Goal: Register for event/course

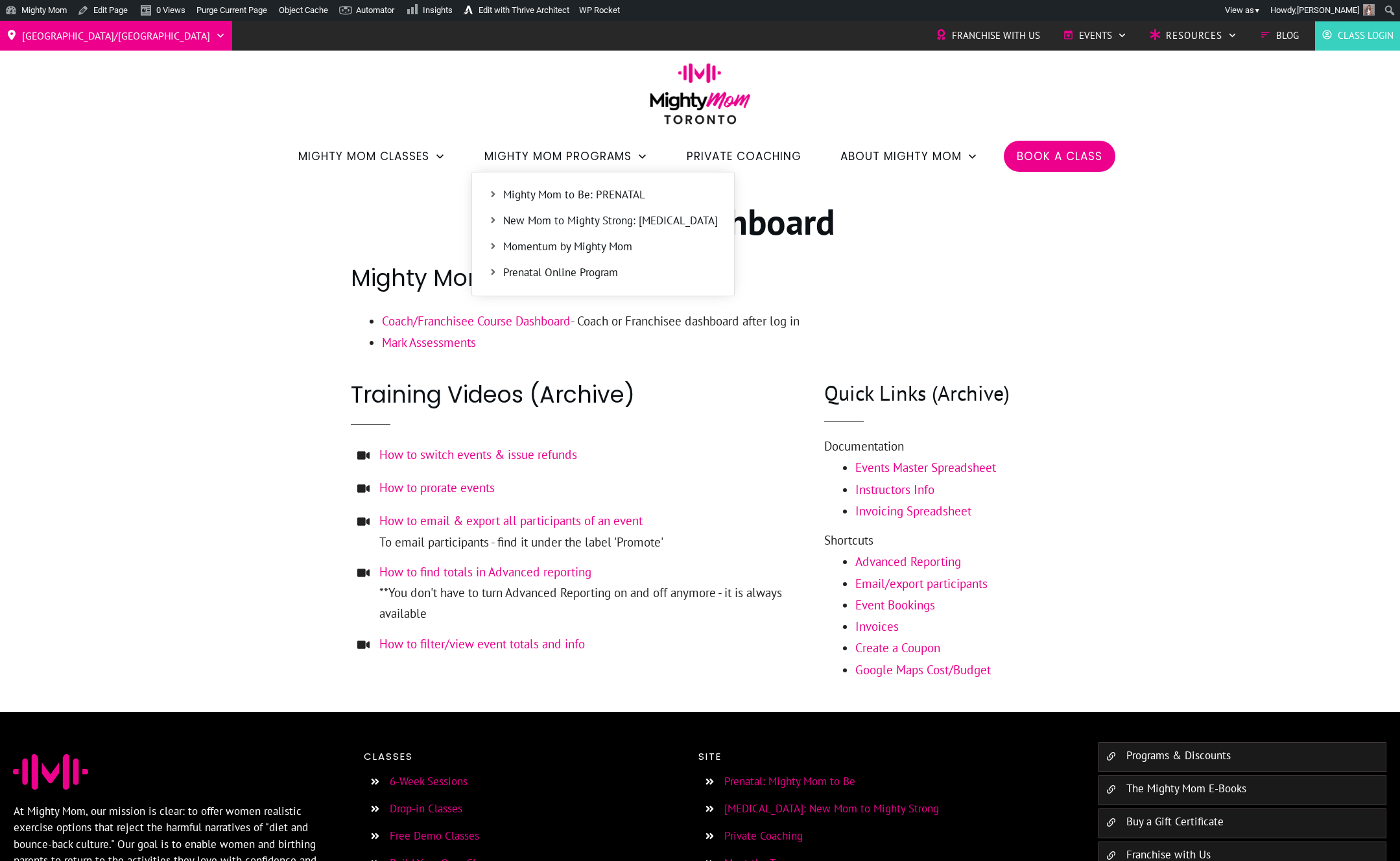
click at [542, 185] on link "Mighty Mom to Be: PRENATAL" at bounding box center [603, 194] width 249 height 19
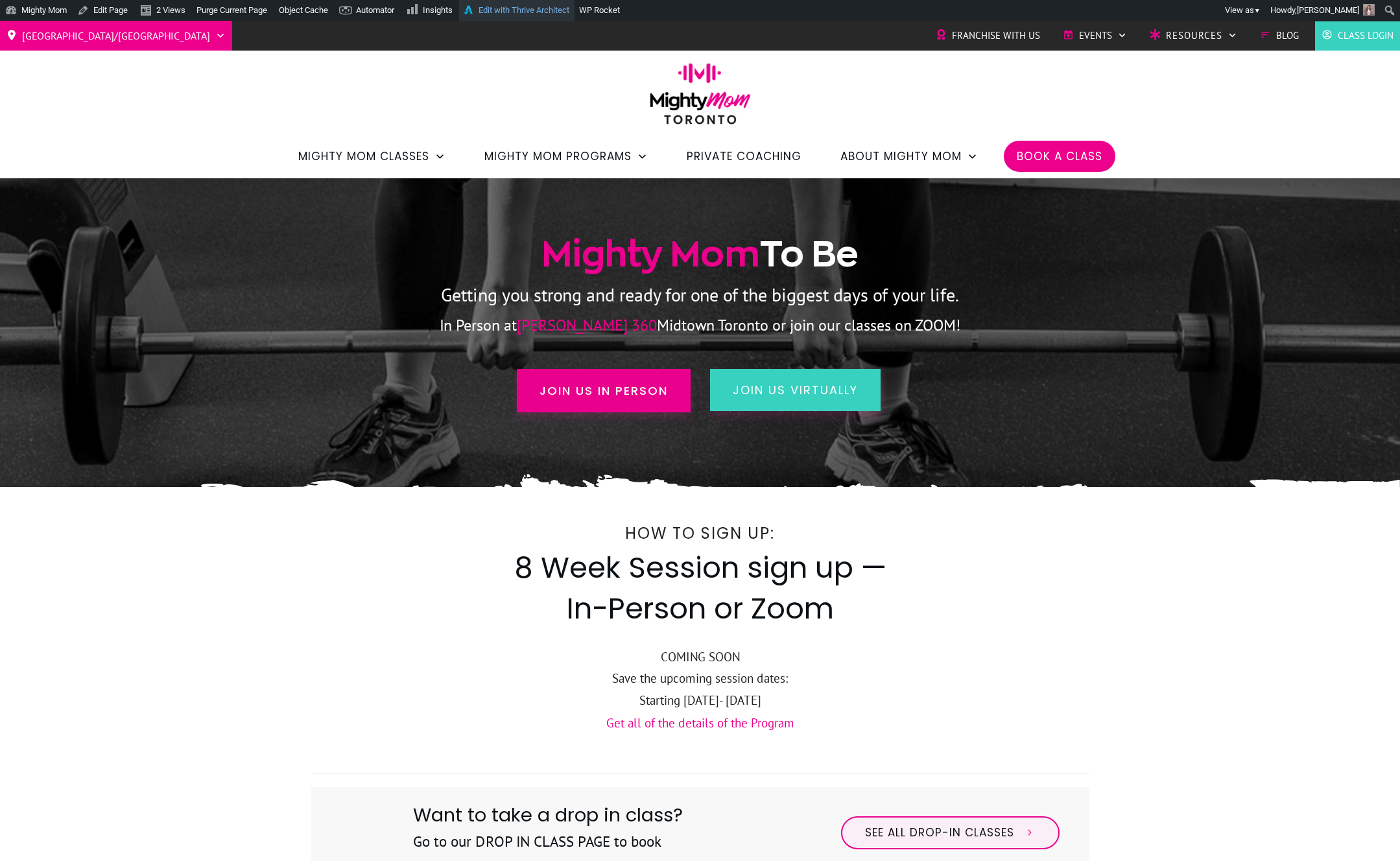
click at [544, 8] on link "Edit with Thrive Architect" at bounding box center [516, 10] width 115 height 21
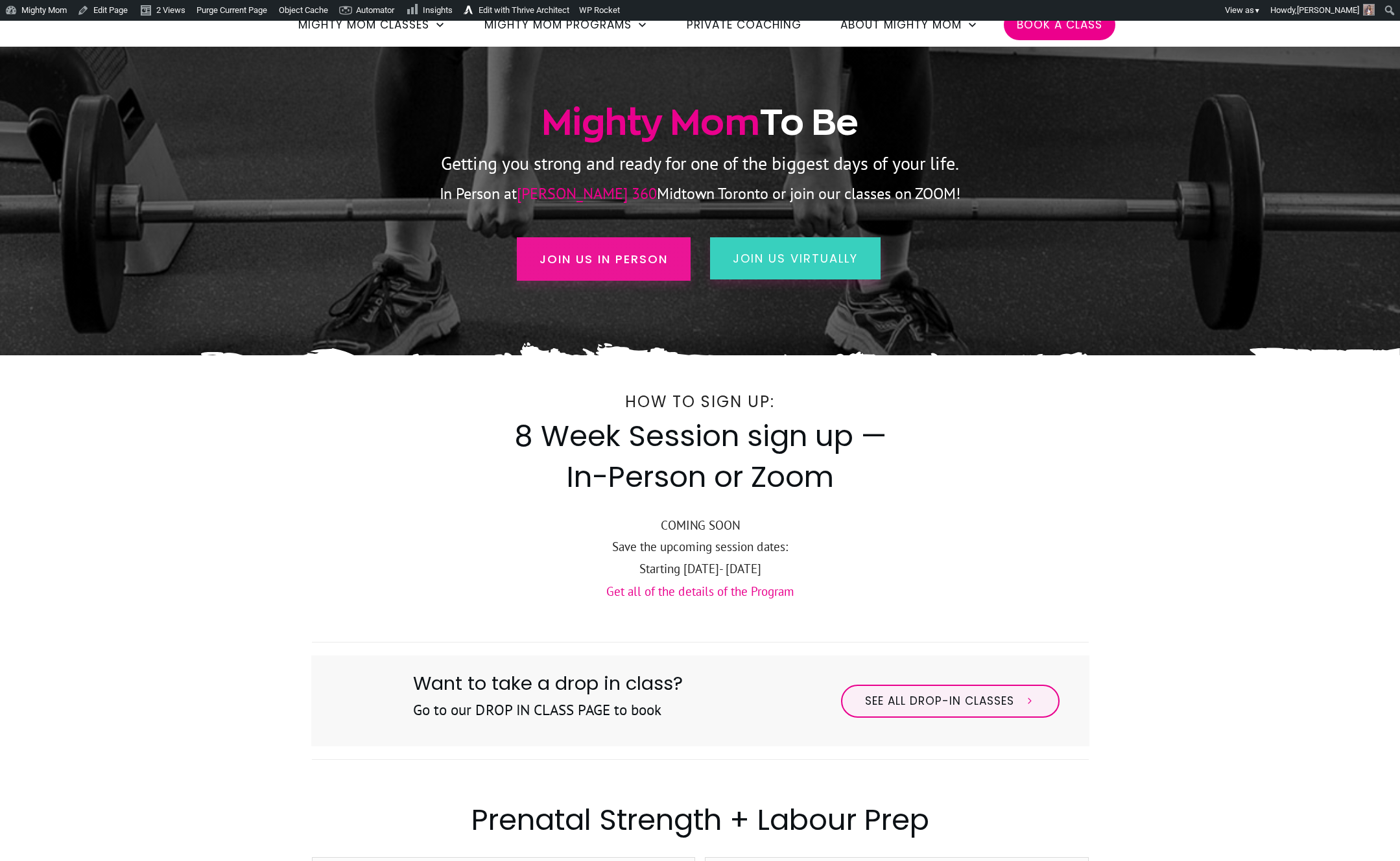
click at [595, 257] on span "Join us in person" at bounding box center [603, 258] width 128 height 17
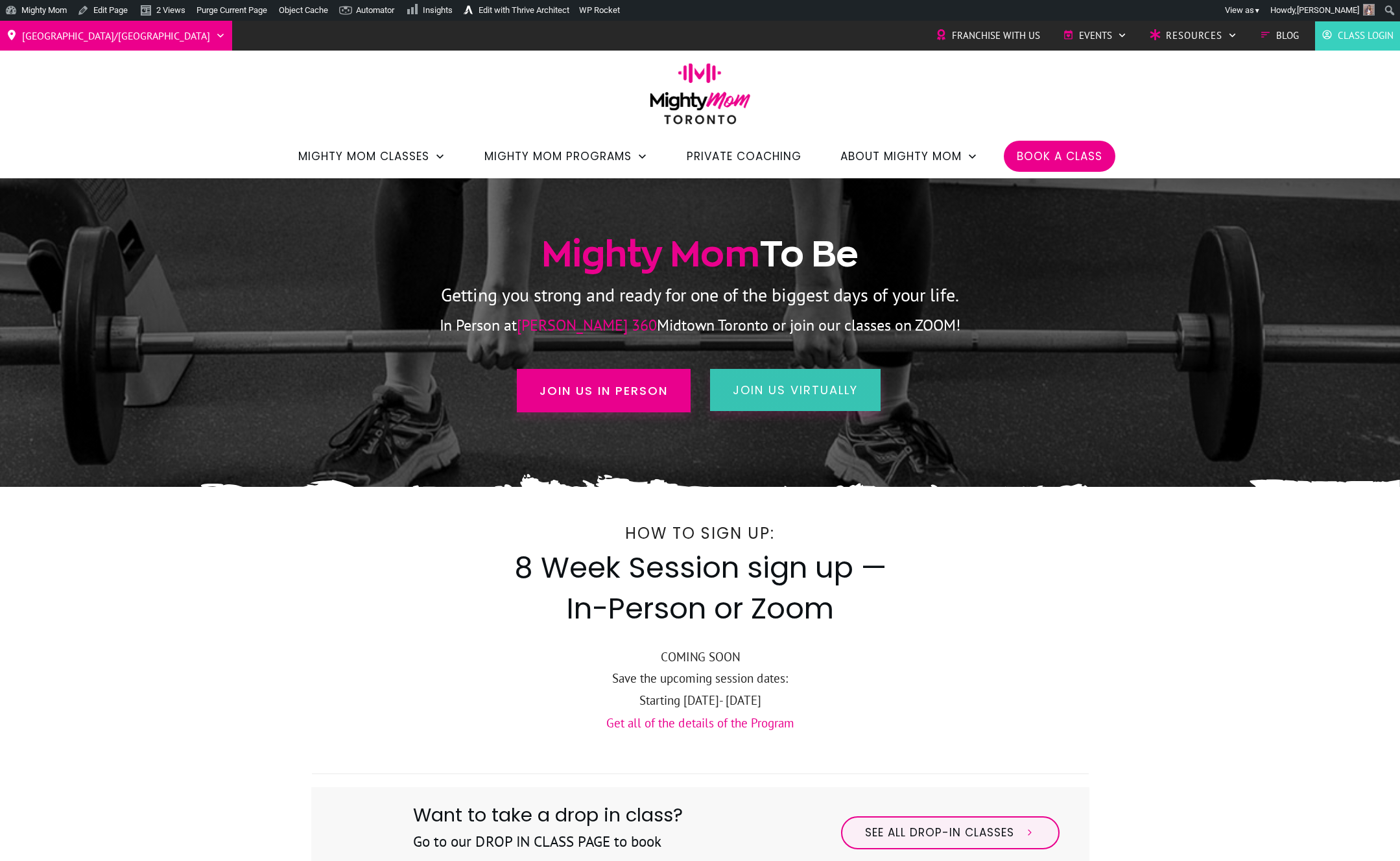
click at [794, 370] on link "join us virtually" at bounding box center [795, 390] width 171 height 42
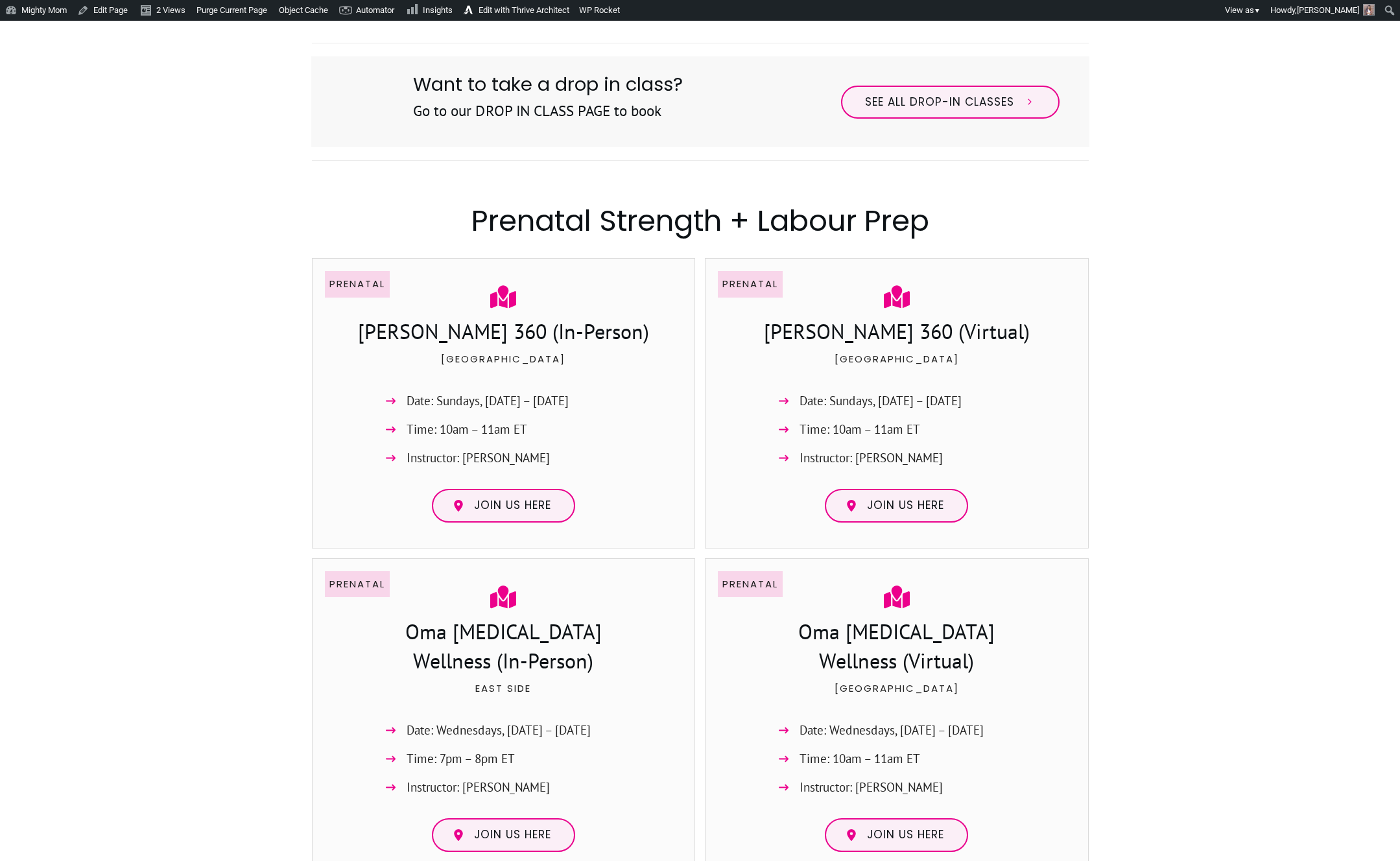
scroll to position [770, 0]
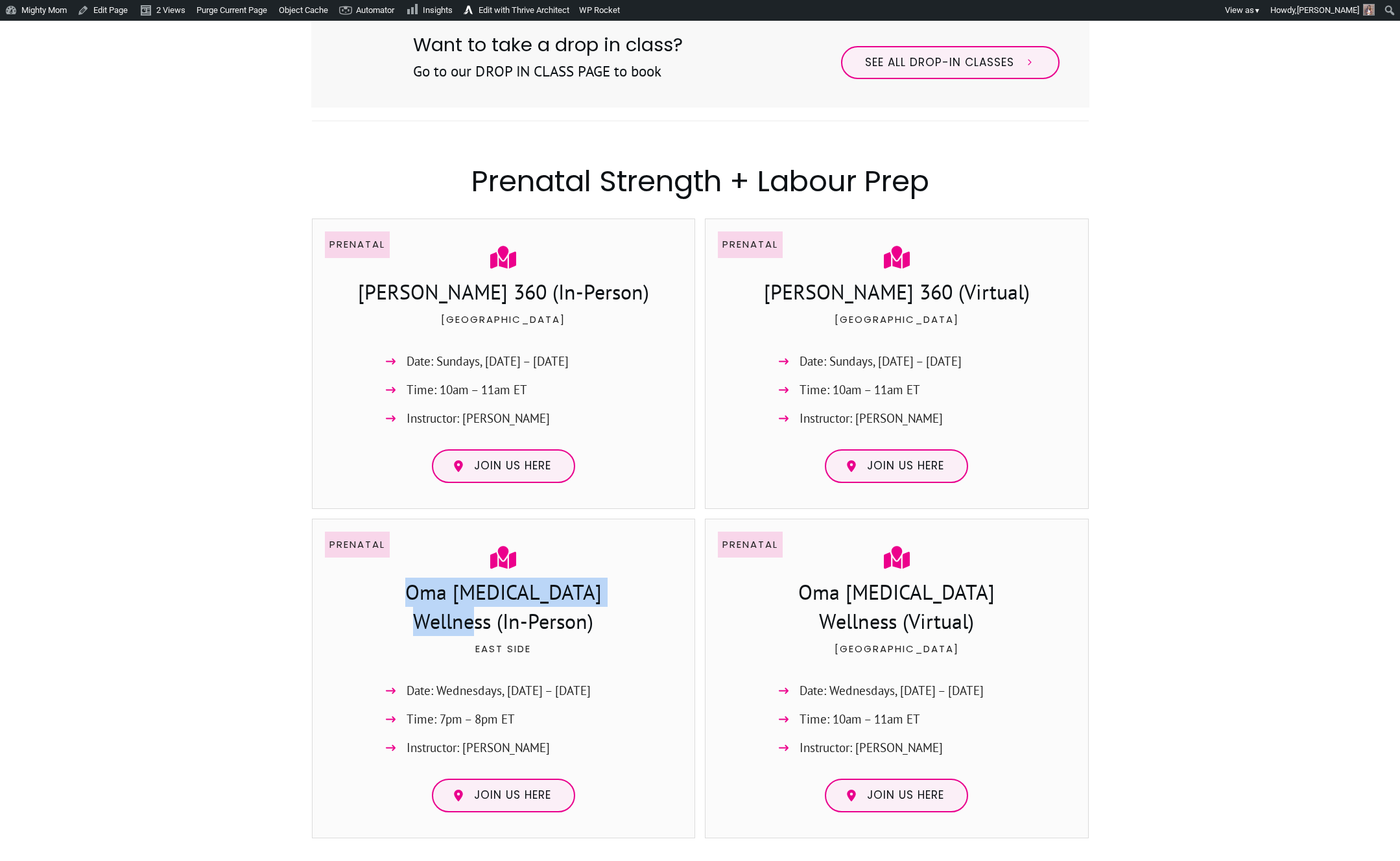
drag, startPoint x: 623, startPoint y: 591, endPoint x: 382, endPoint y: 600, distance: 241.2
click at [382, 600] on h3 "Oma [MEDICAL_DATA] Wellness (In-Person)" at bounding box center [503, 609] width 258 height 62
copy h3 "Oma [MEDICAL_DATA] Wellness"
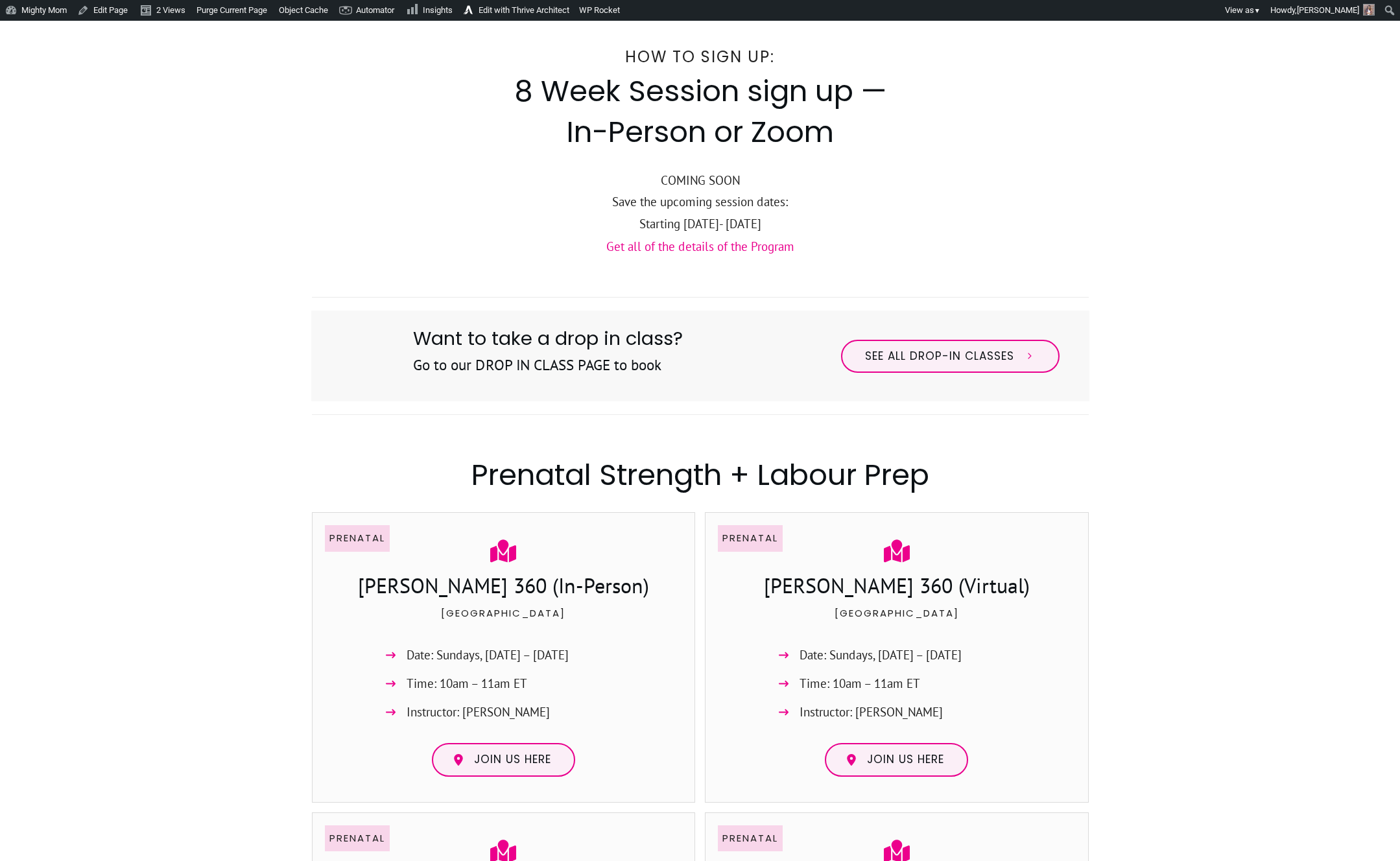
scroll to position [0, 0]
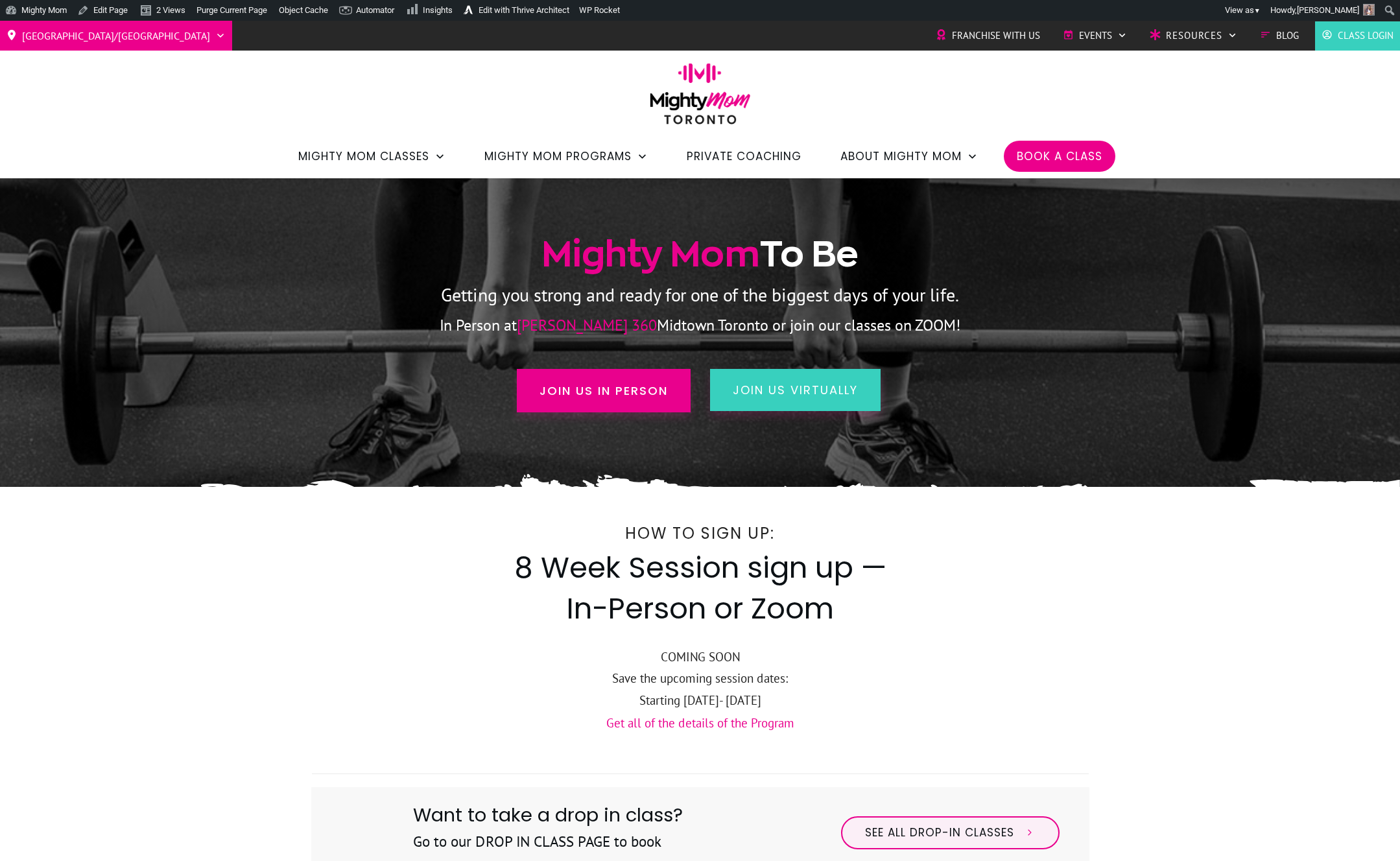
click at [1053, 143] on li "Book a Class" at bounding box center [1059, 156] width 112 height 31
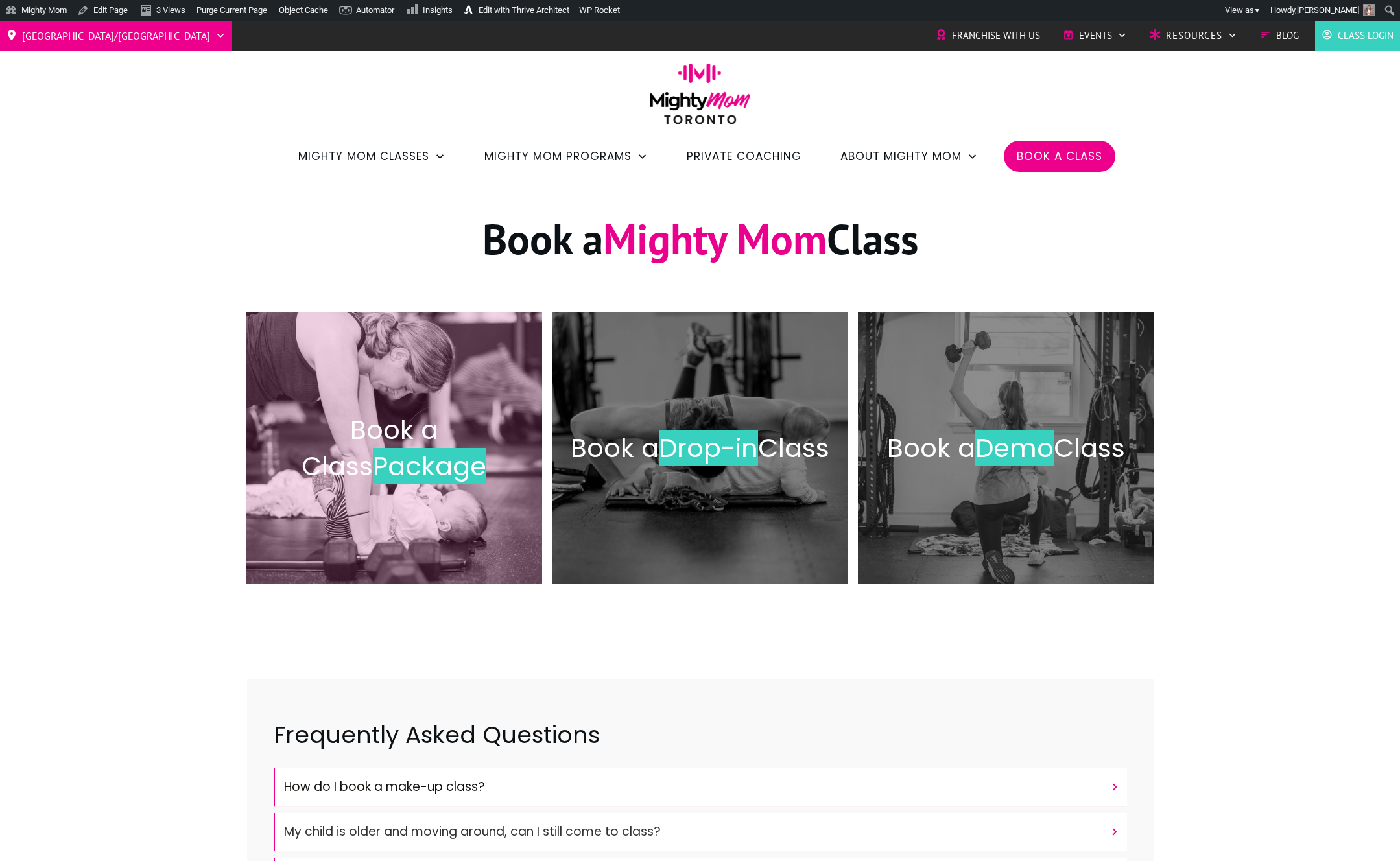
click at [512, 451] on h2 "Book a Class Package" at bounding box center [394, 448] width 269 height 73
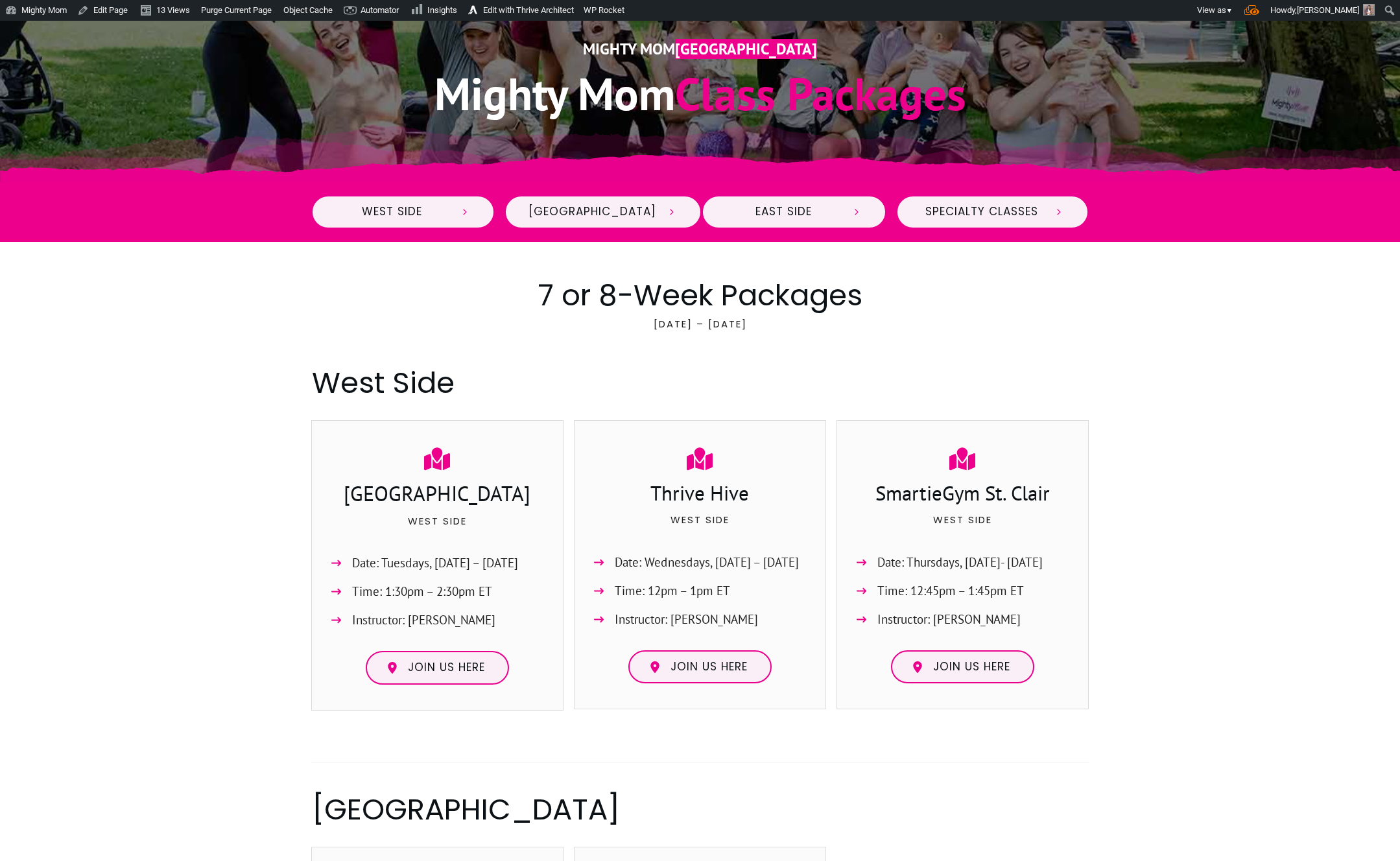
scroll to position [323, 0]
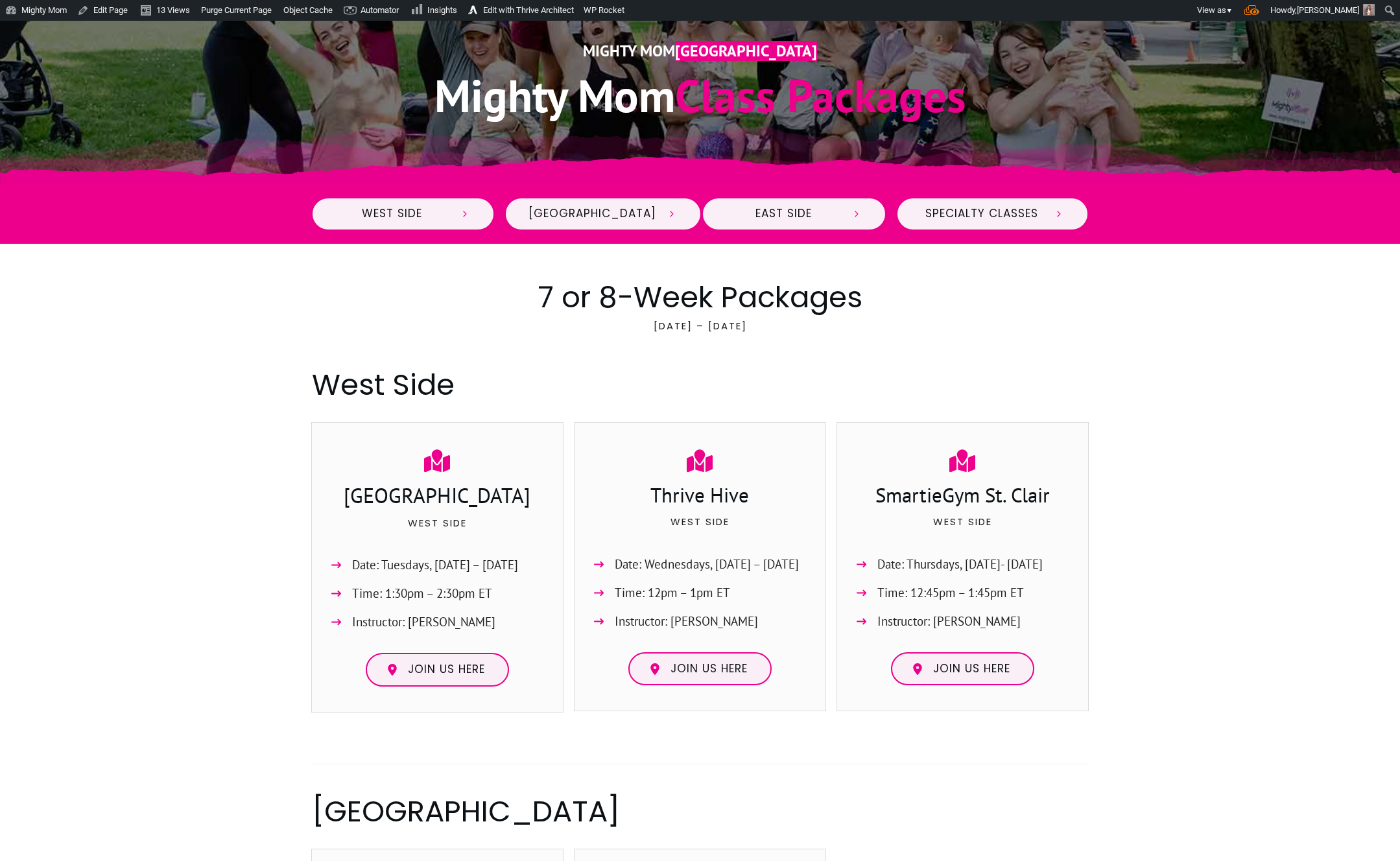
click at [970, 232] on div "Specialty Classes" at bounding box center [992, 214] width 193 height 60
click at [969, 218] on span "Specialty Classes" at bounding box center [982, 214] width 124 height 15
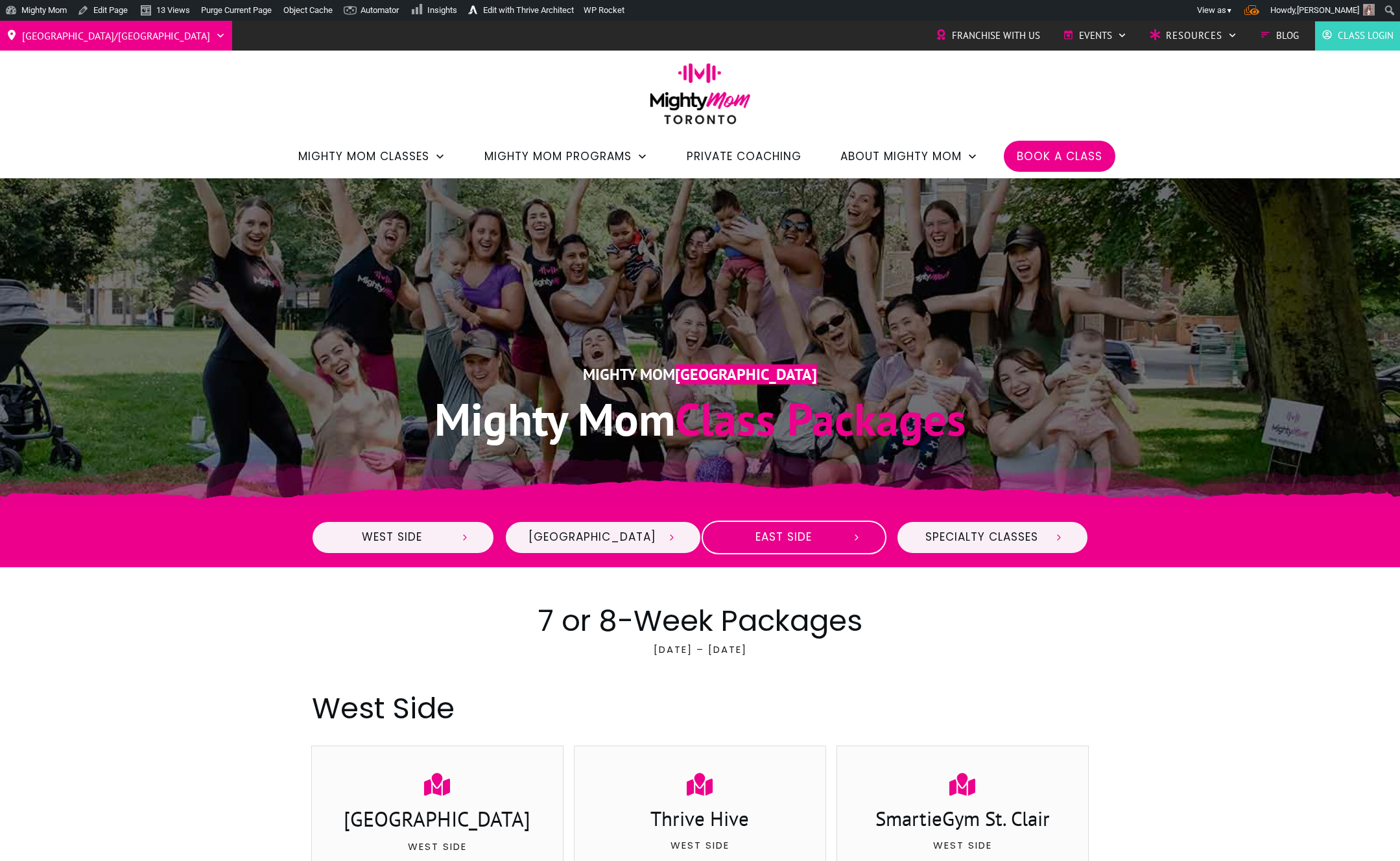
click at [796, 538] on span "East Side" at bounding box center [782, 538] width 115 height 15
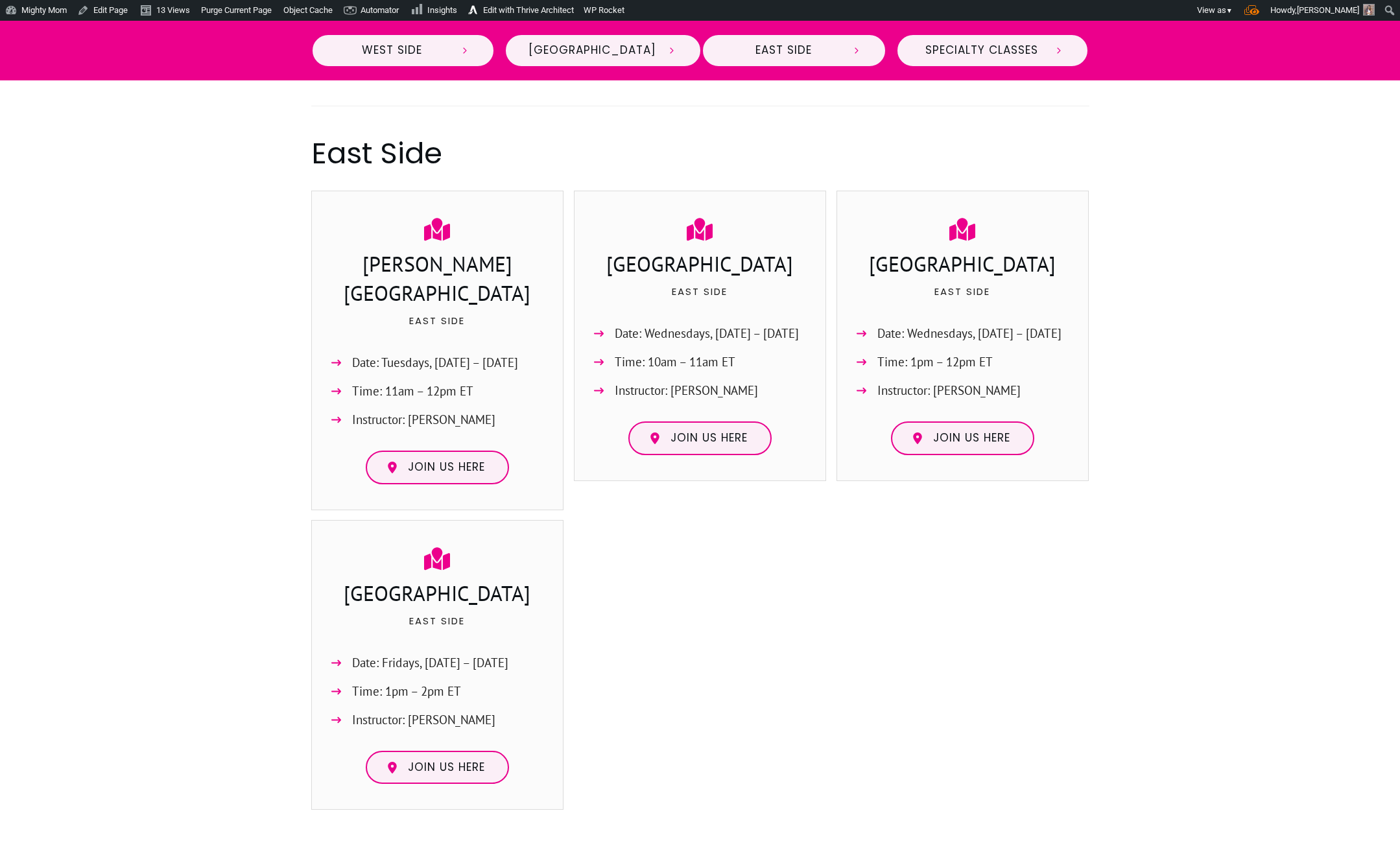
scroll to position [1426, 0]
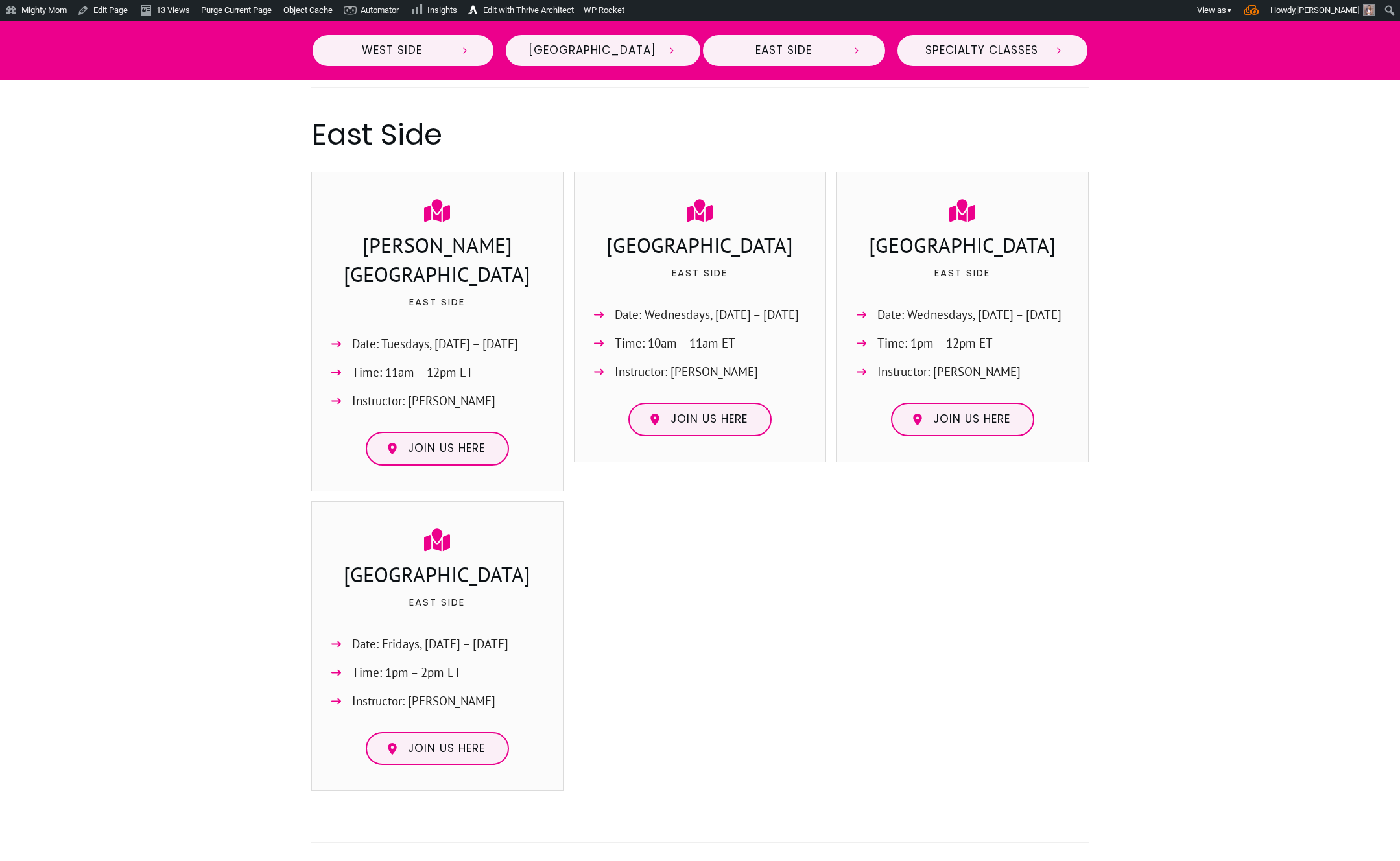
click at [970, 32] on div "Specialty Classes" at bounding box center [992, 51] width 193 height 60
click at [969, 40] on link "Specialty Classes" at bounding box center [992, 50] width 193 height 34
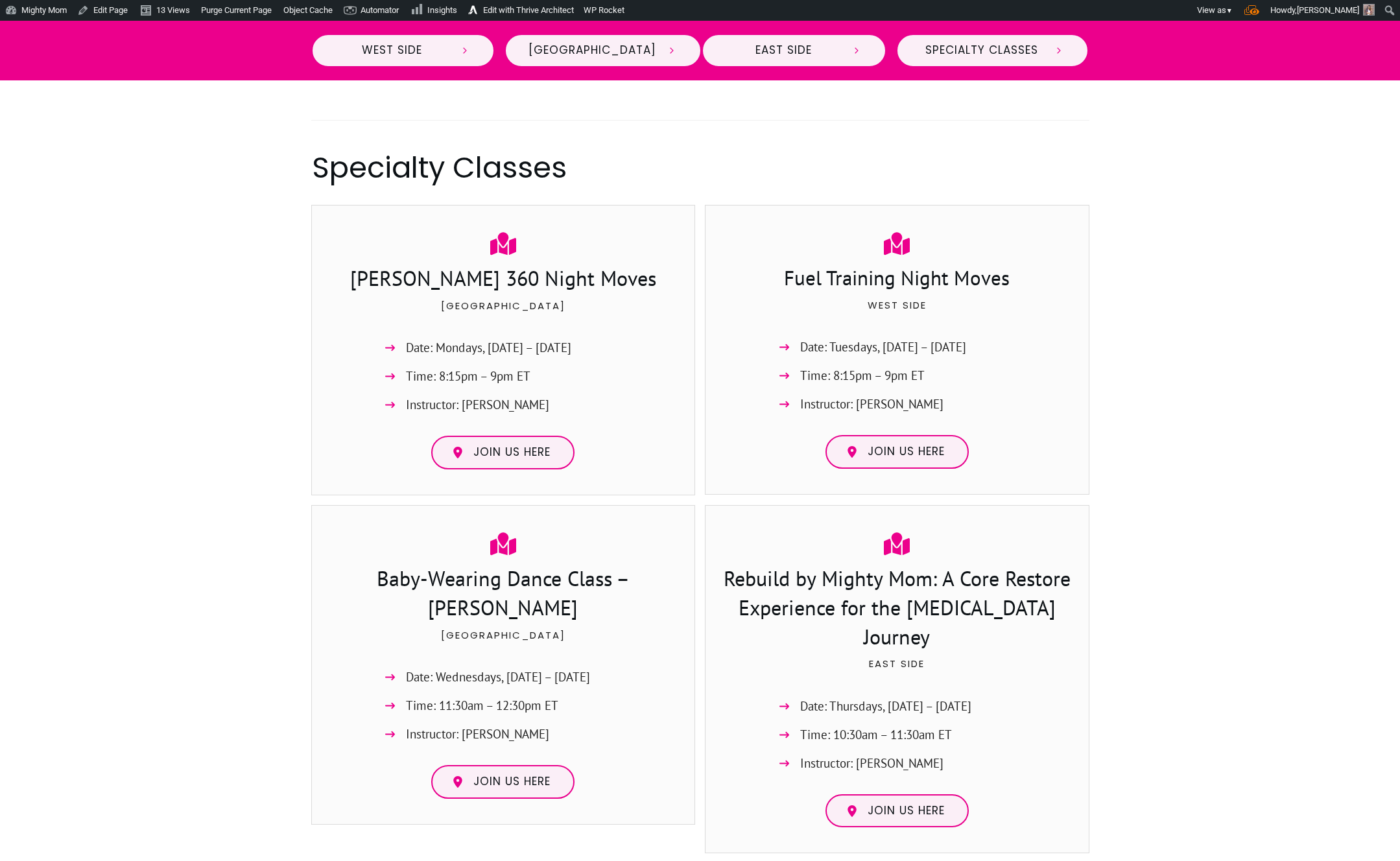
scroll to position [2152, 0]
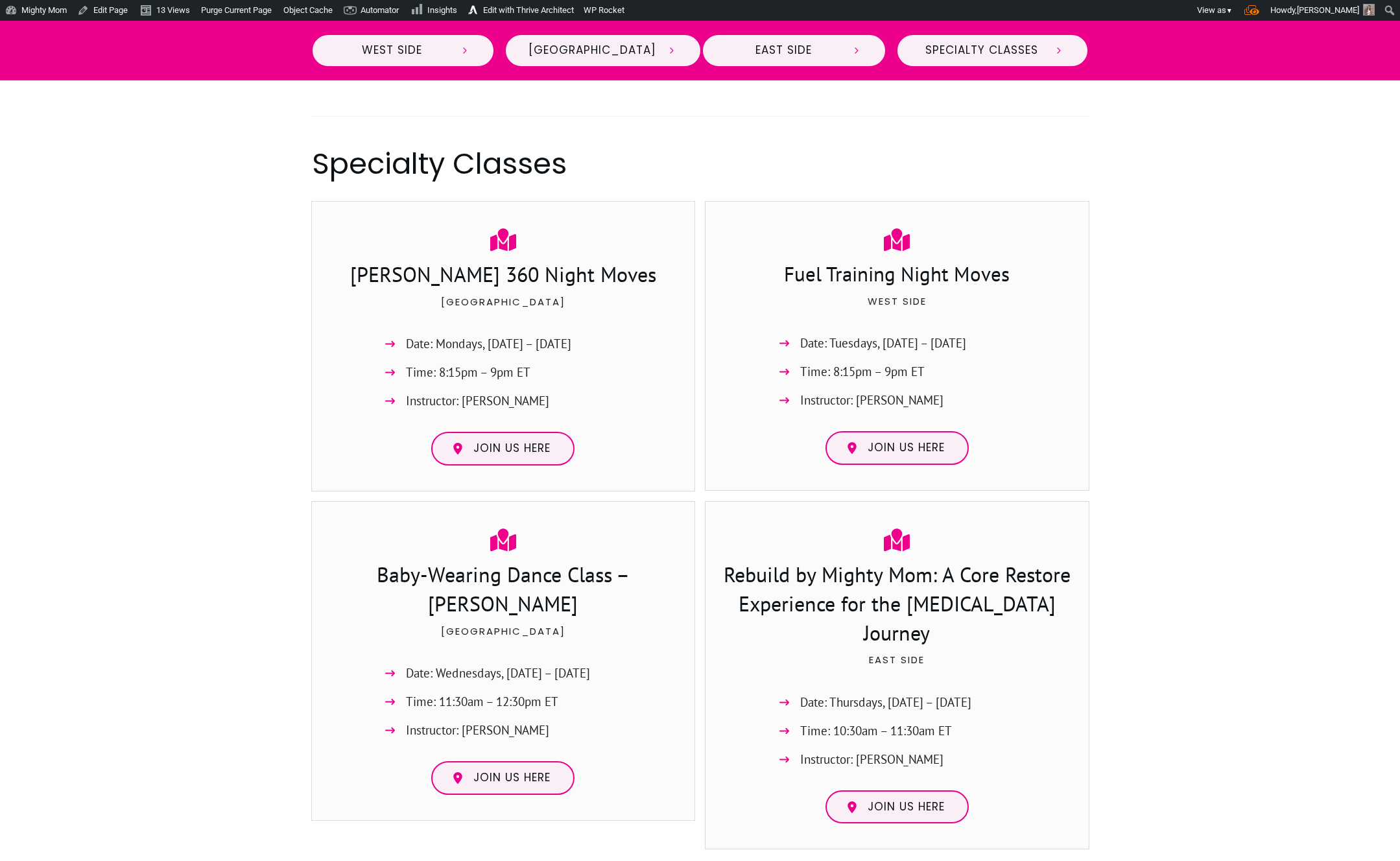
click at [814, 423] on div "Fuel Training Night Moves West Side Date: Tuesdays, Sept. 9 – Oct. 28 Time: 8:1…" at bounding box center [897, 345] width 359 height 263
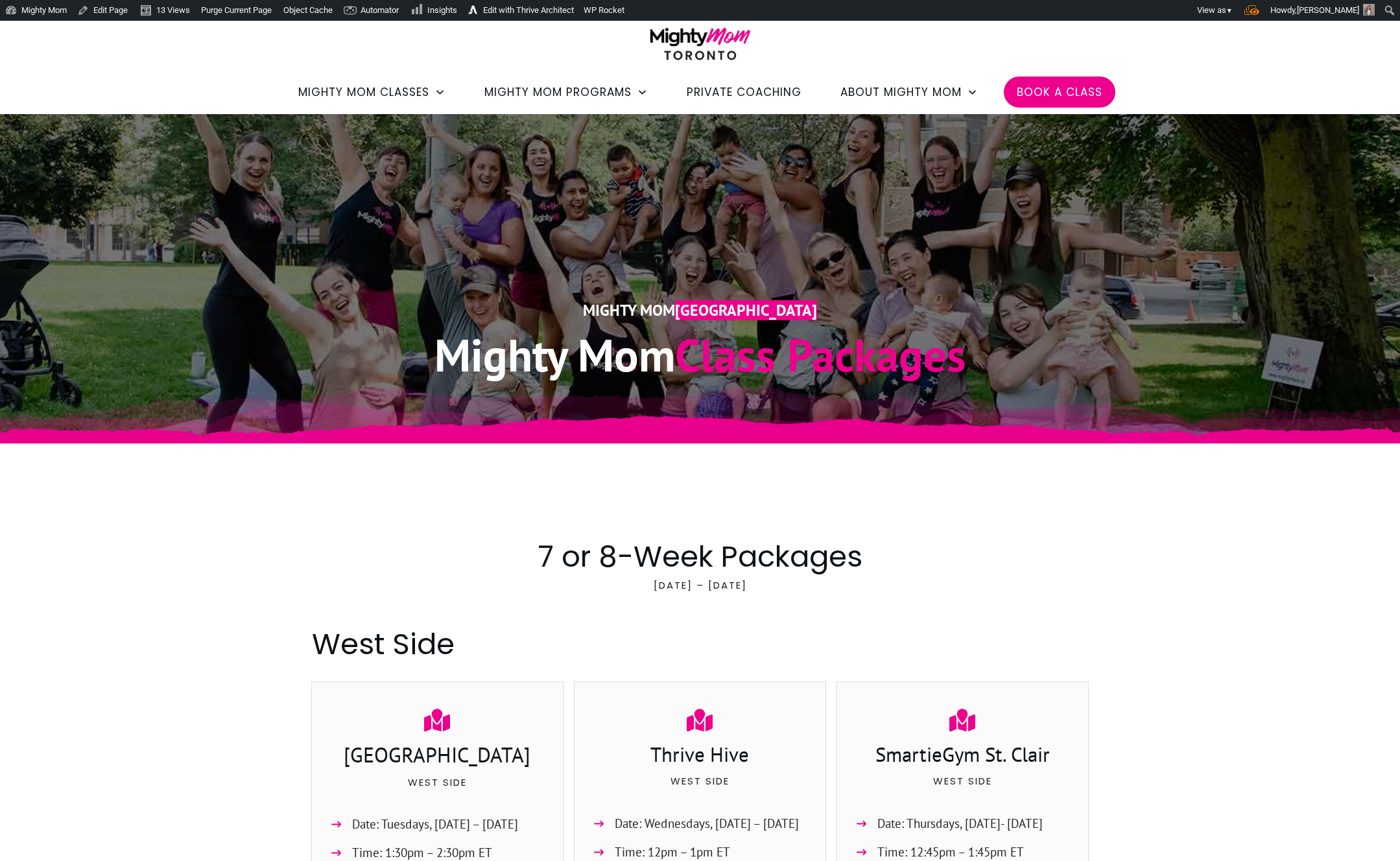
scroll to position [0, 0]
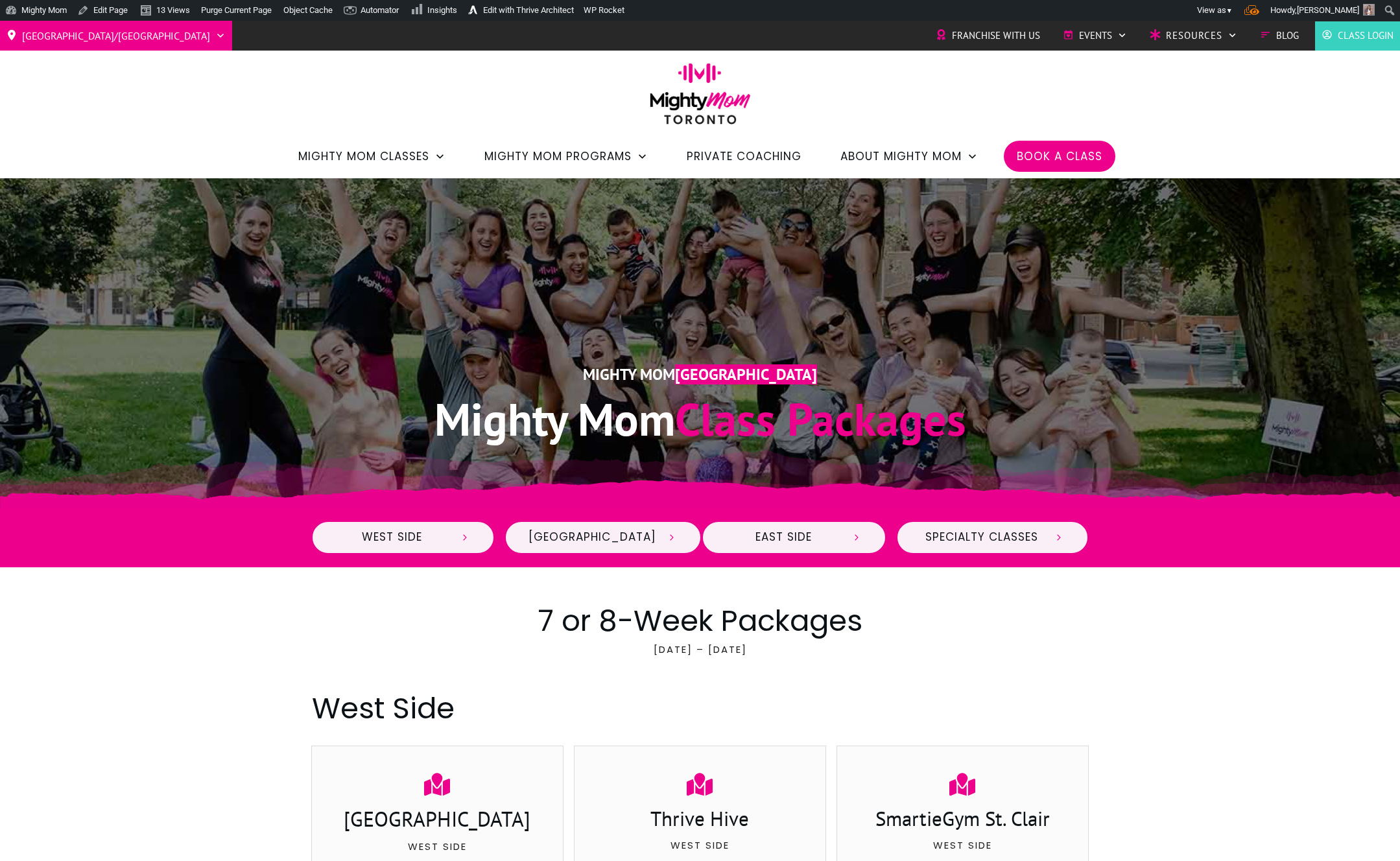
click at [1015, 559] on div "Specialty Classes" at bounding box center [992, 538] width 193 height 60
click at [1015, 553] on link "Specialty Classes" at bounding box center [992, 537] width 193 height 34
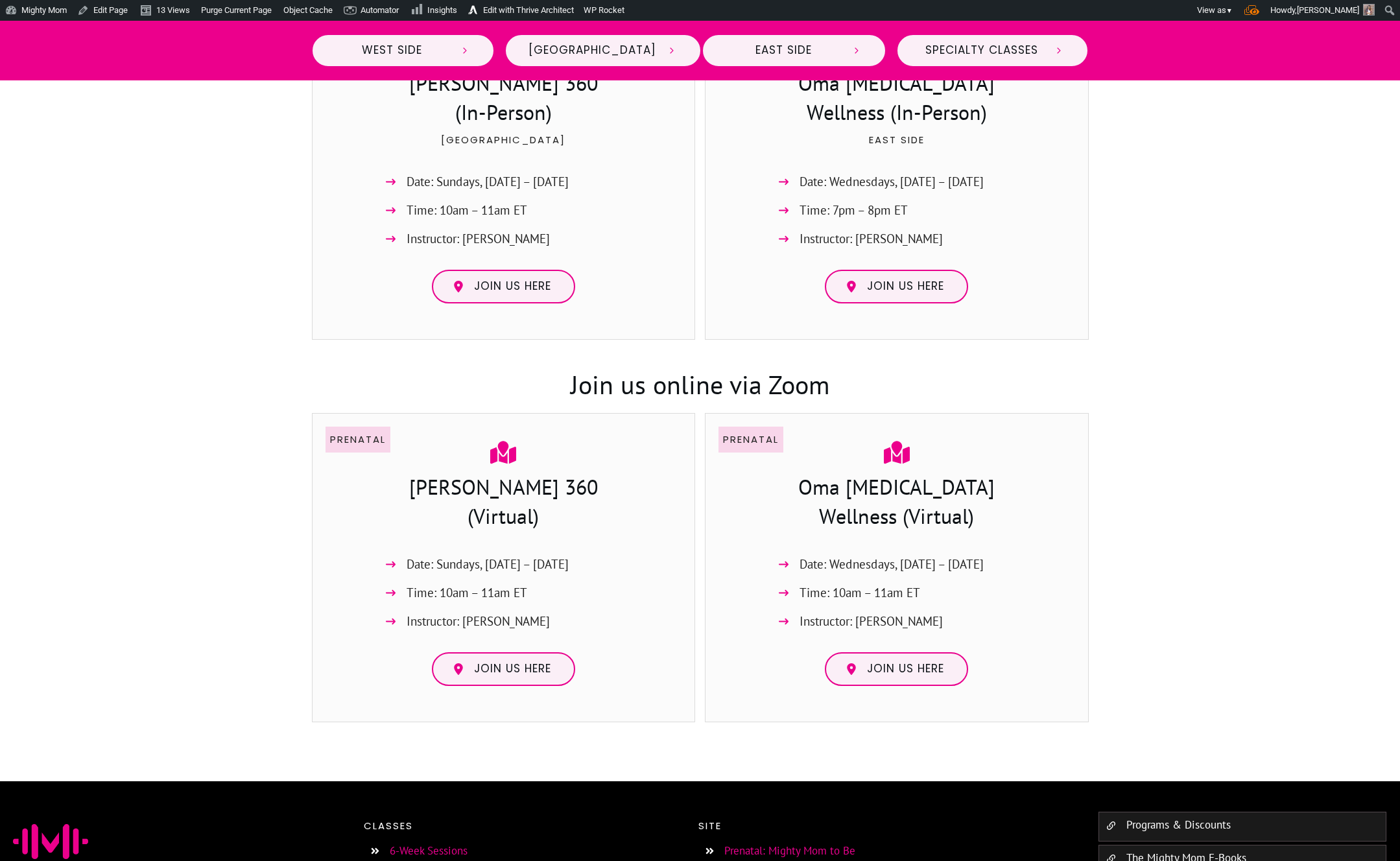
scroll to position [3140, 0]
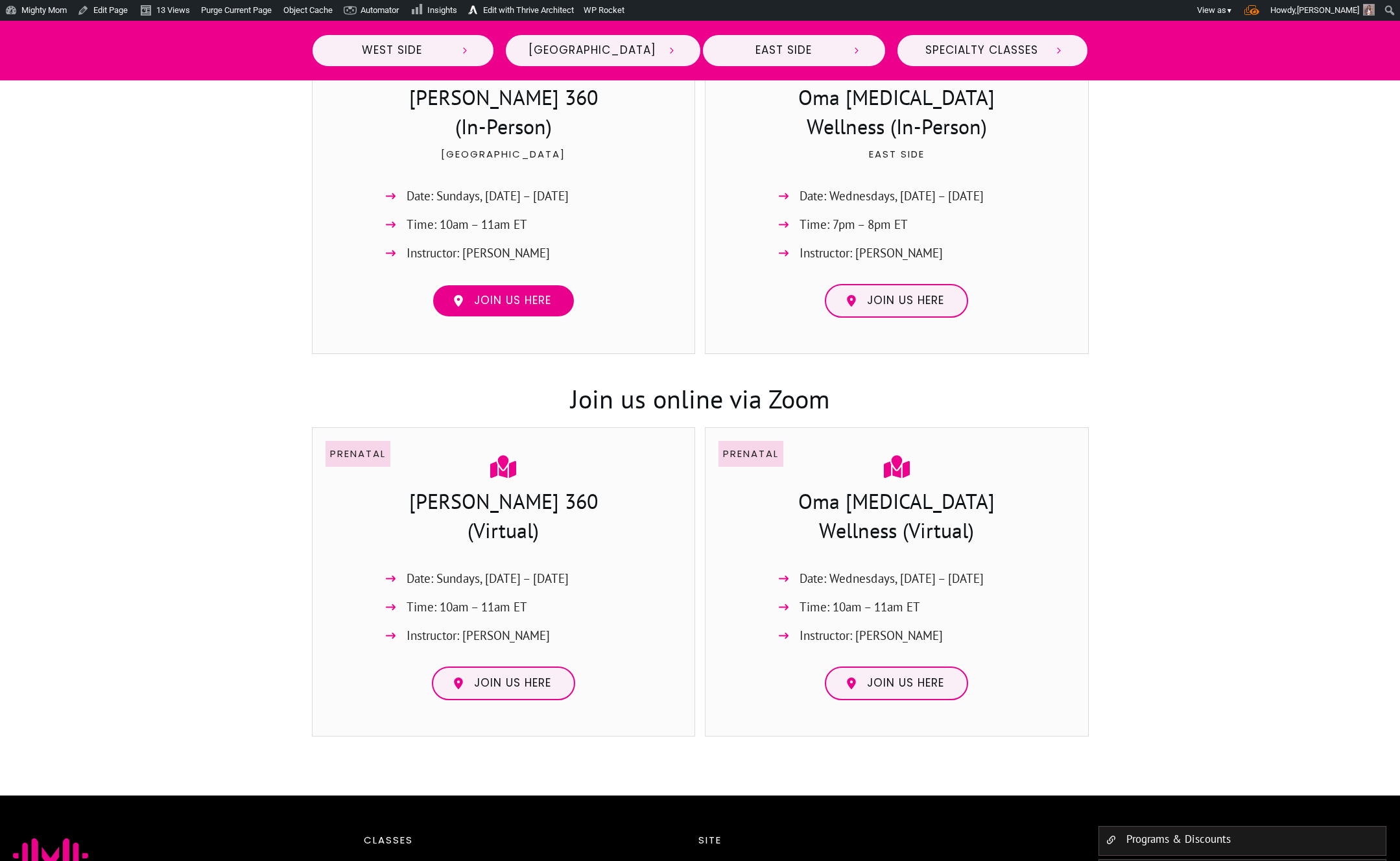
click at [520, 284] on link "Join us here" at bounding box center [503, 301] width 144 height 34
click at [878, 293] on span "Join us here" at bounding box center [905, 301] width 77 height 15
click at [542, 676] on span "Join us here" at bounding box center [512, 683] width 77 height 15
click at [890, 676] on span "Join us here" at bounding box center [905, 683] width 77 height 15
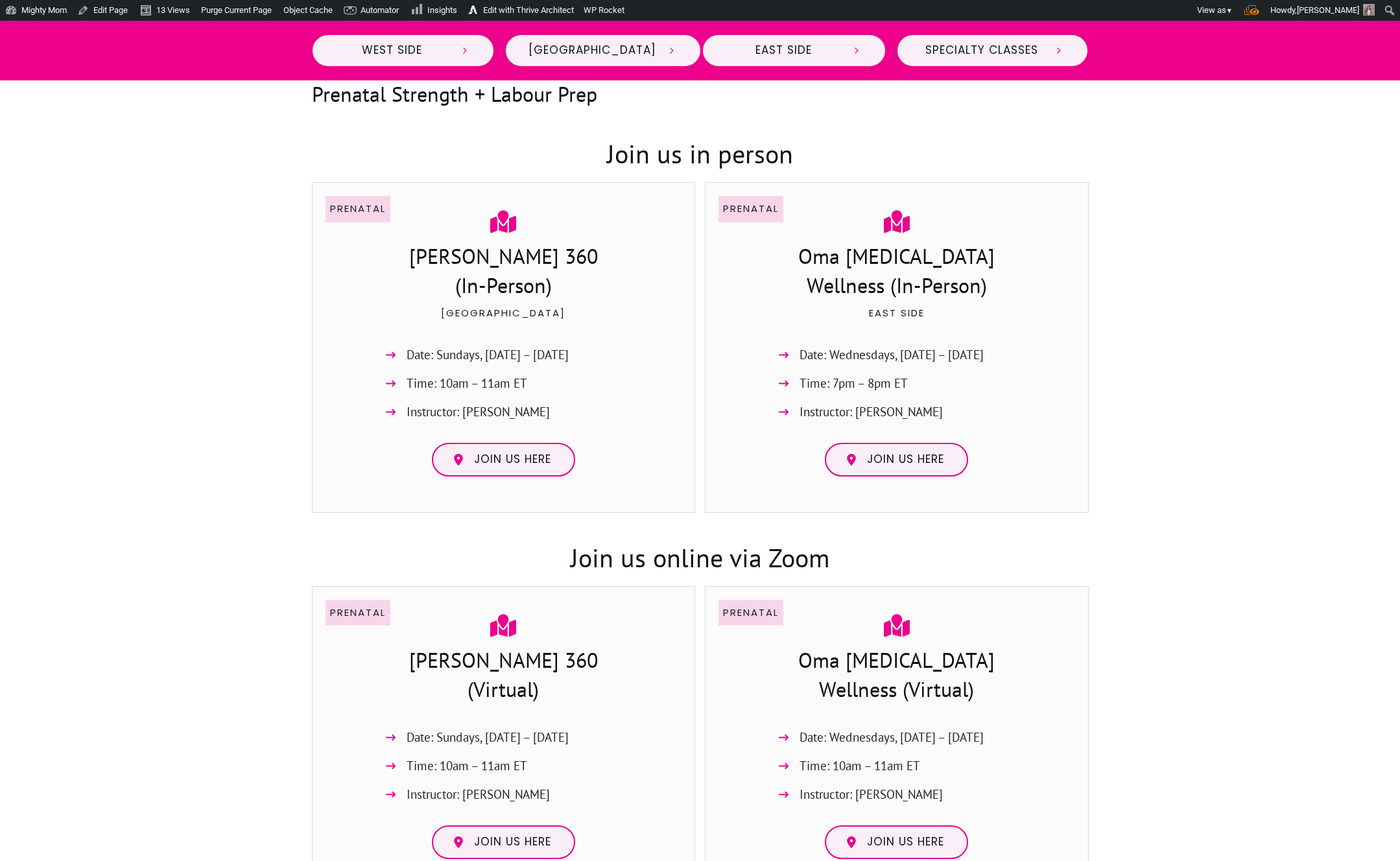
scroll to position [2978, 0]
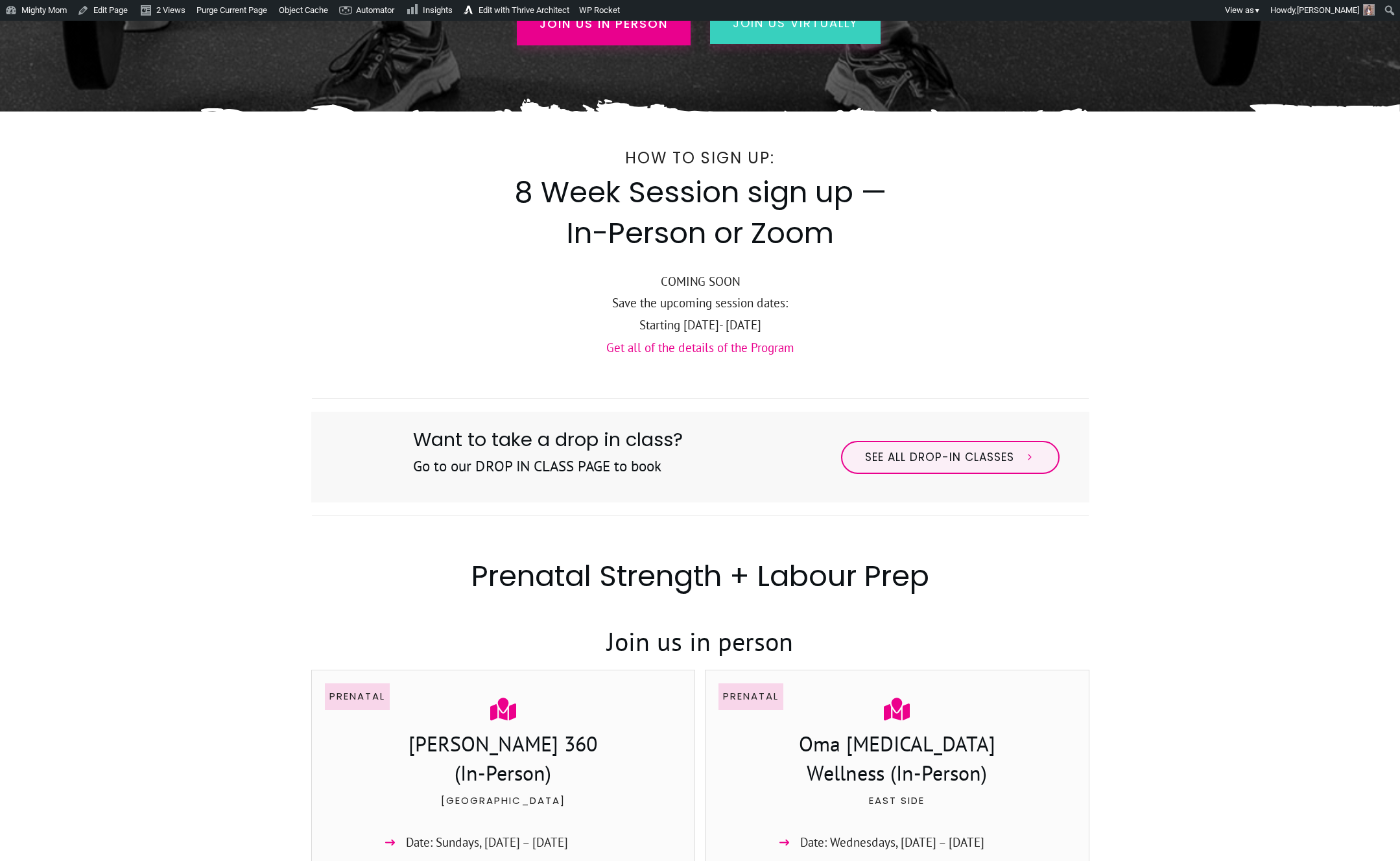
scroll to position [346, 0]
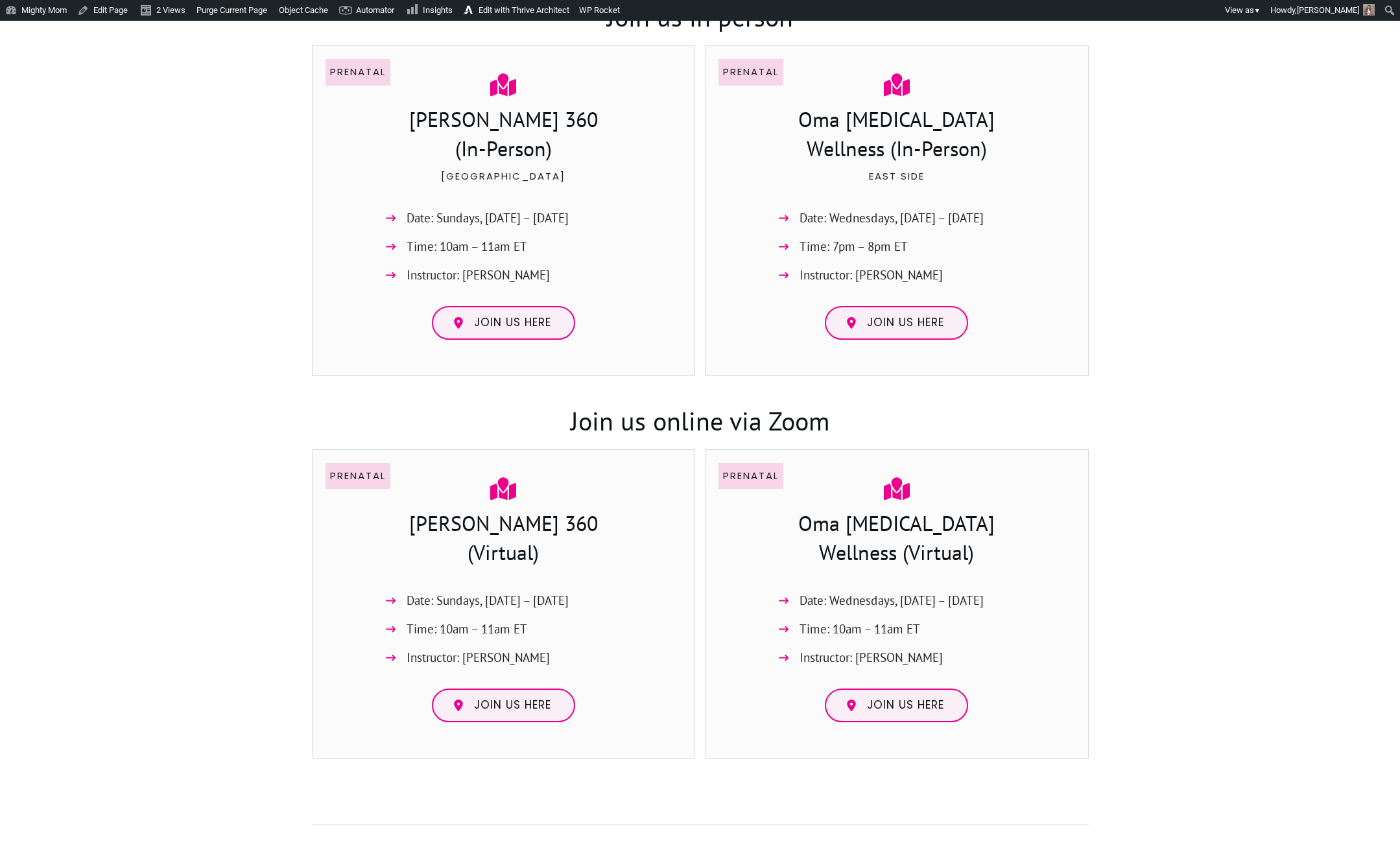
scroll to position [840, 0]
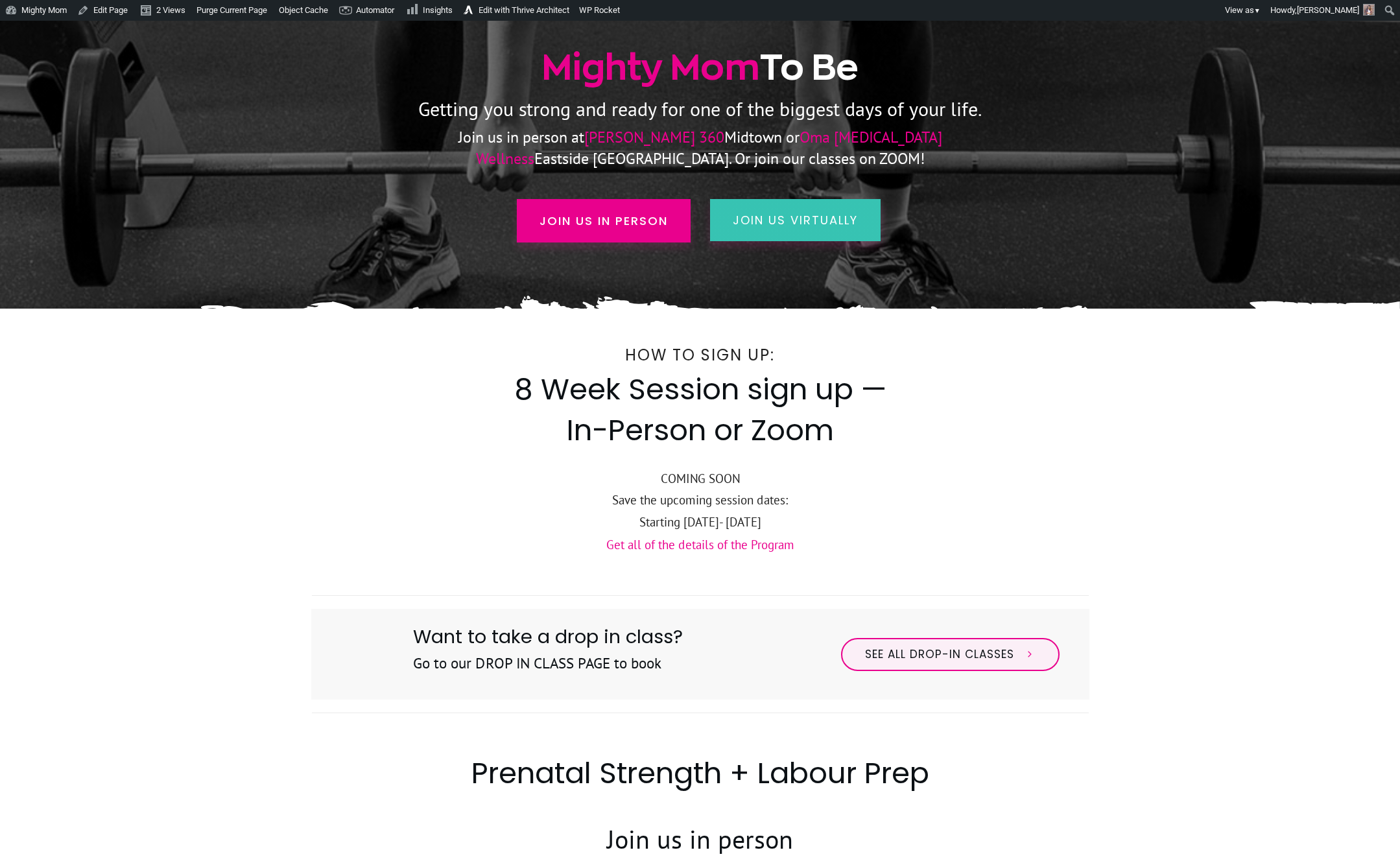
click at [756, 204] on link "join us virtually" at bounding box center [795, 220] width 171 height 42
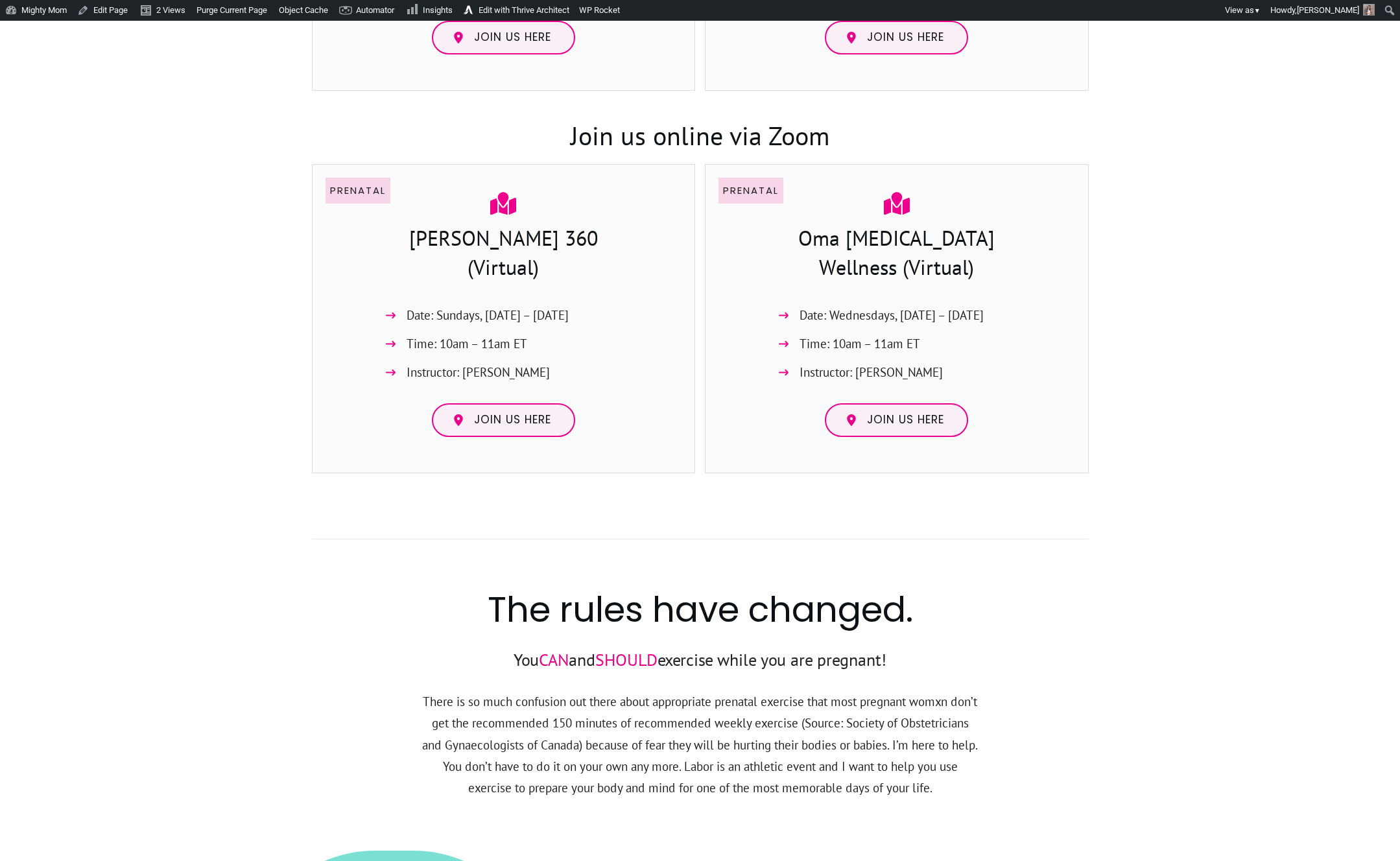
scroll to position [1281, 0]
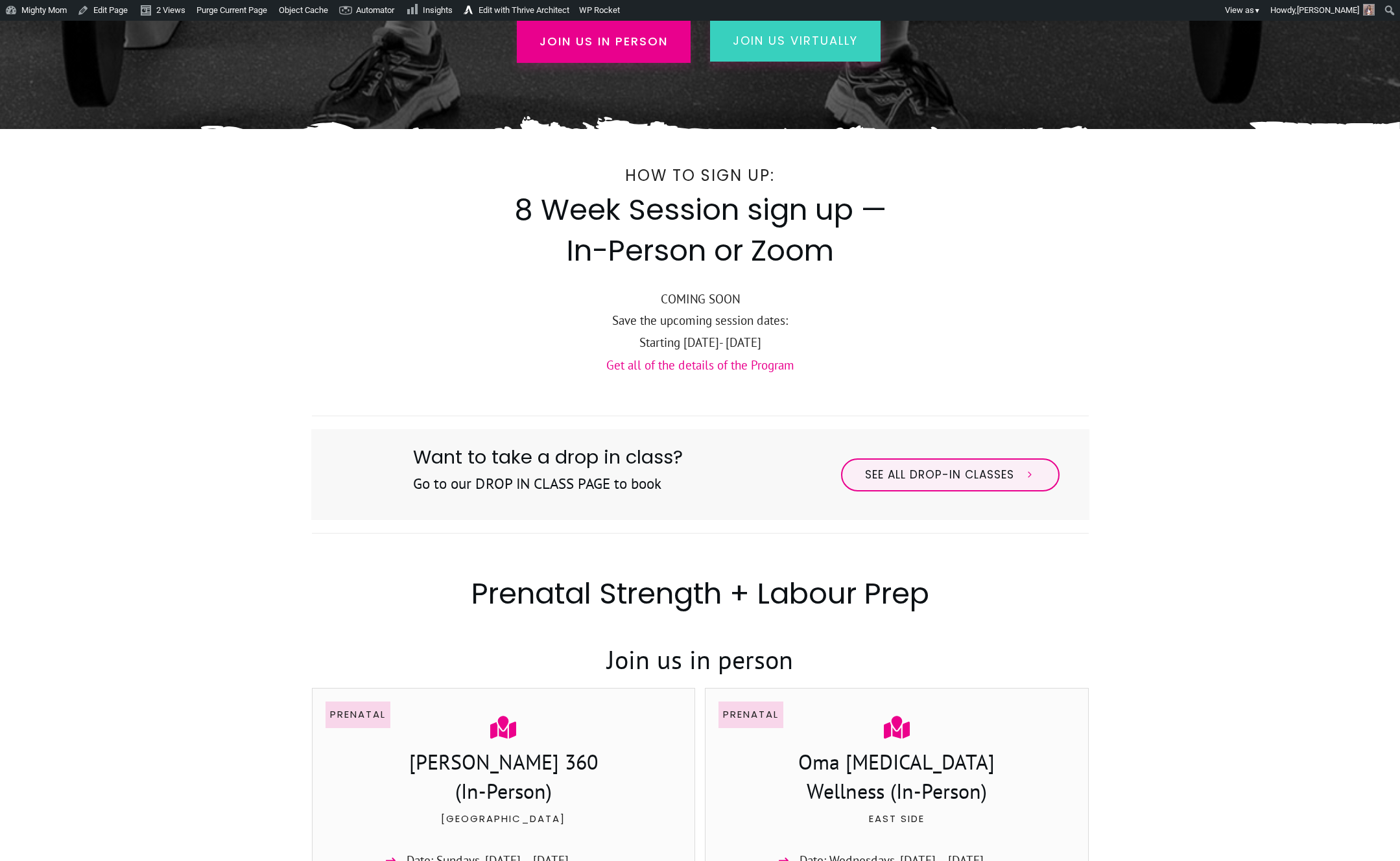
scroll to position [45, 0]
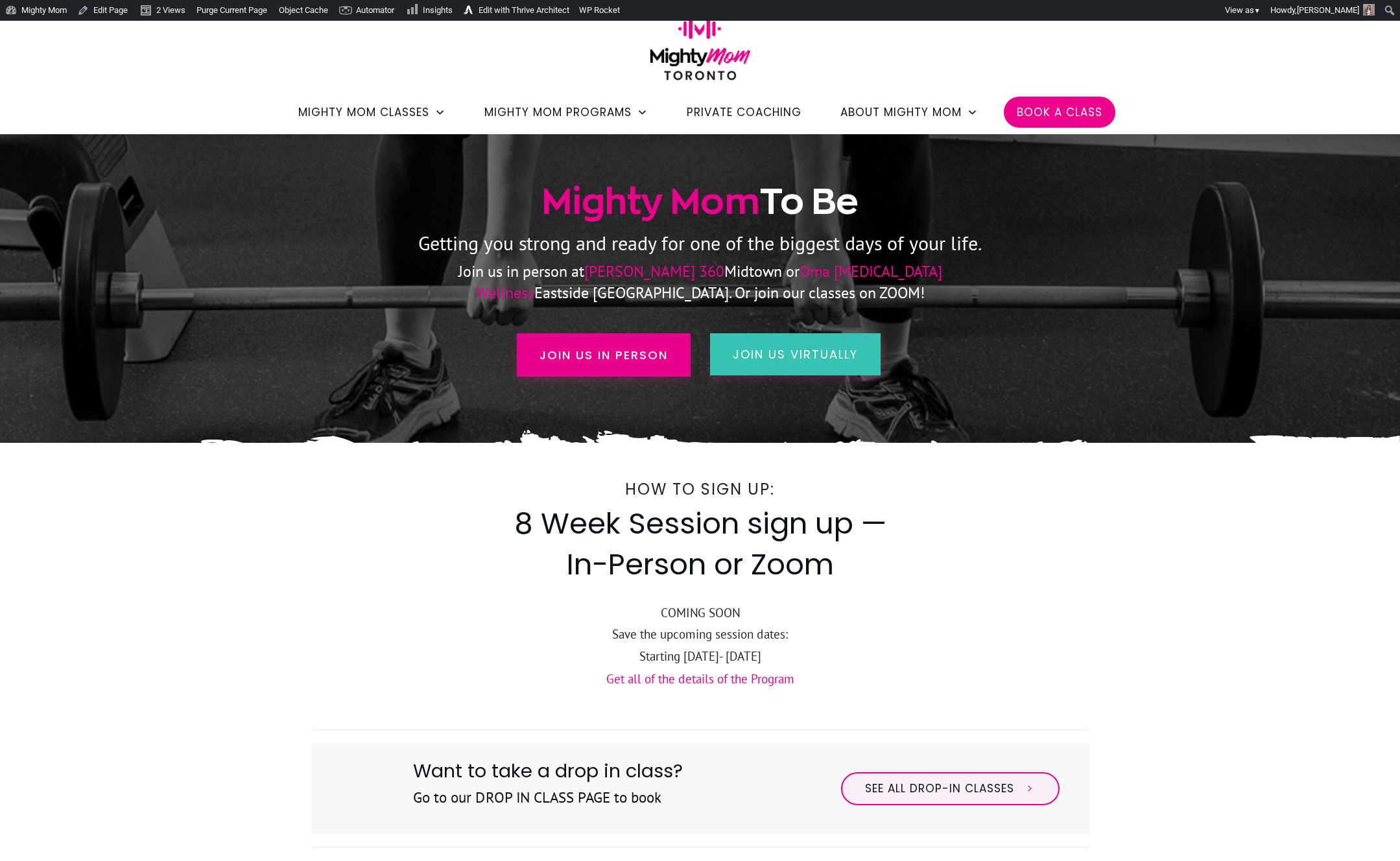
click at [786, 339] on link "join us virtually" at bounding box center [795, 354] width 171 height 42
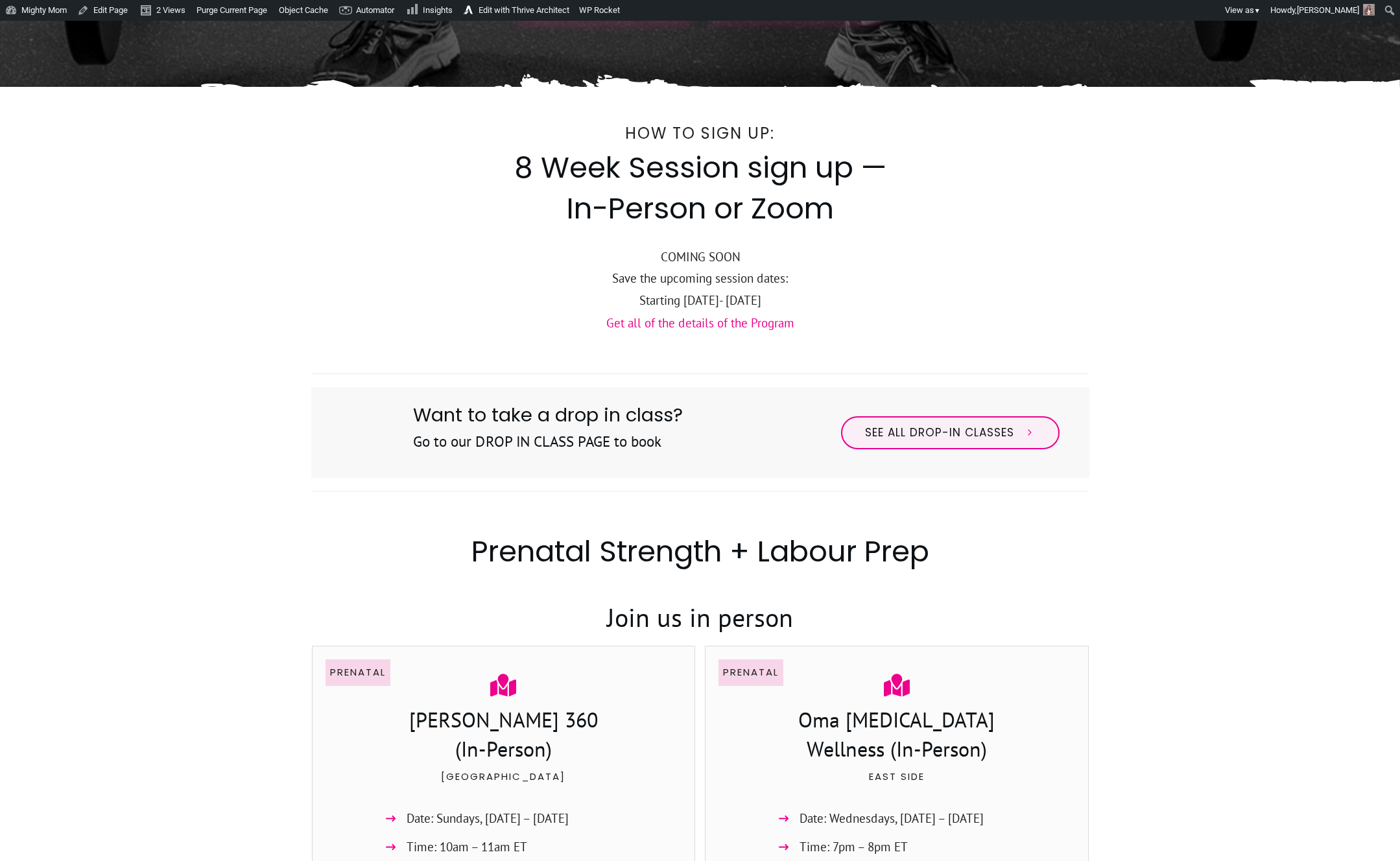
scroll to position [318, 0]
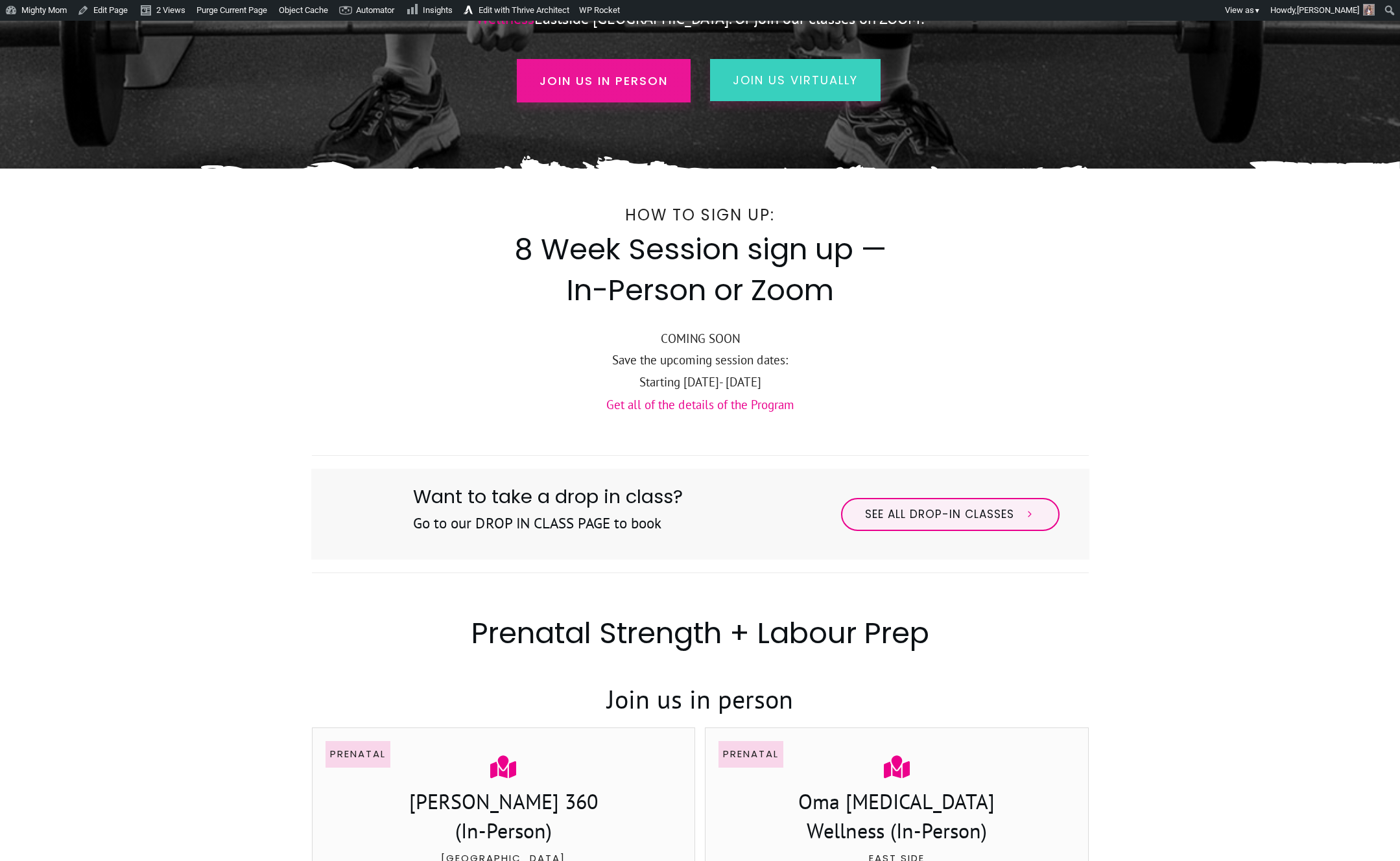
click at [618, 76] on span "Join us in person" at bounding box center [603, 80] width 128 height 17
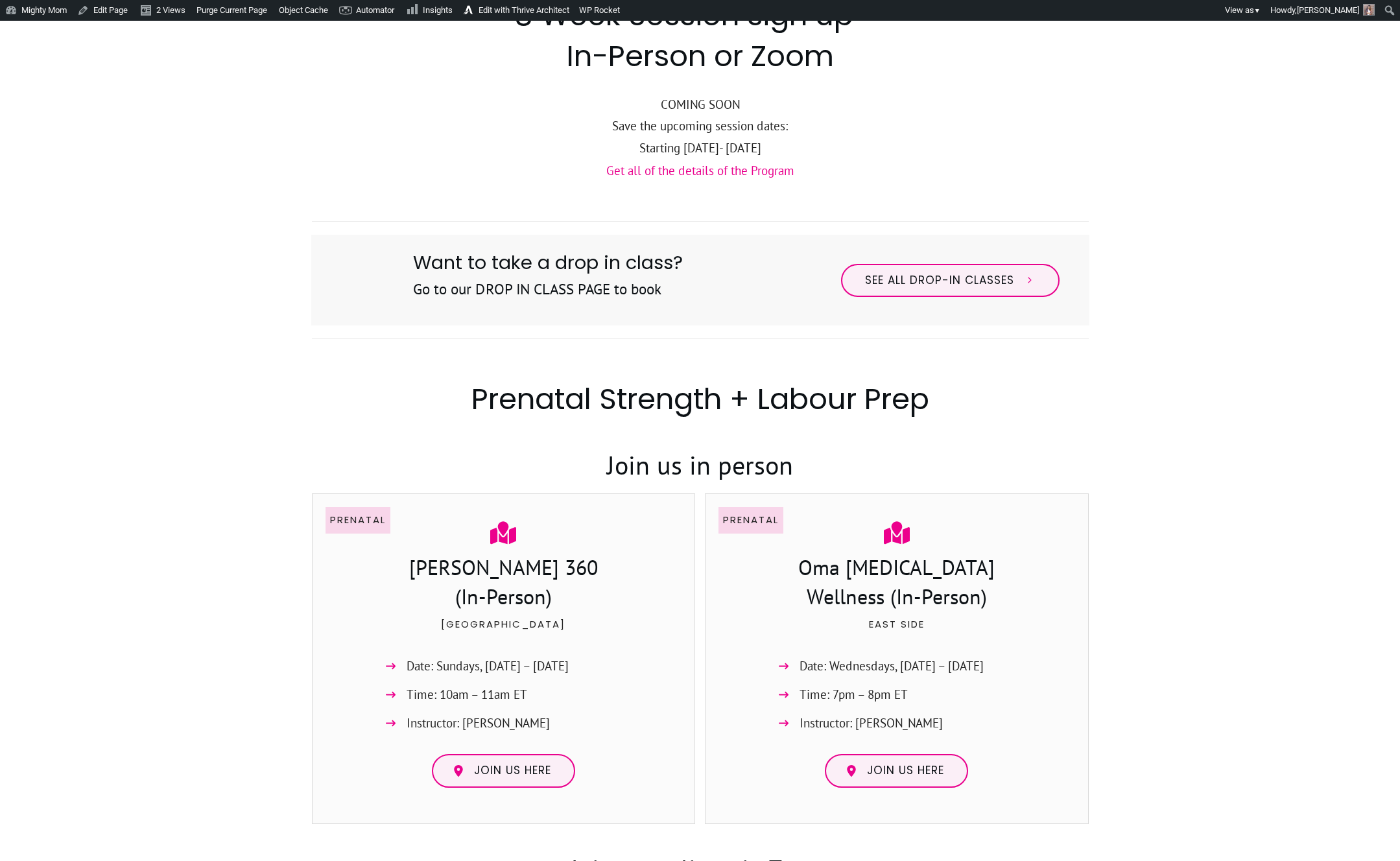
scroll to position [529, 0]
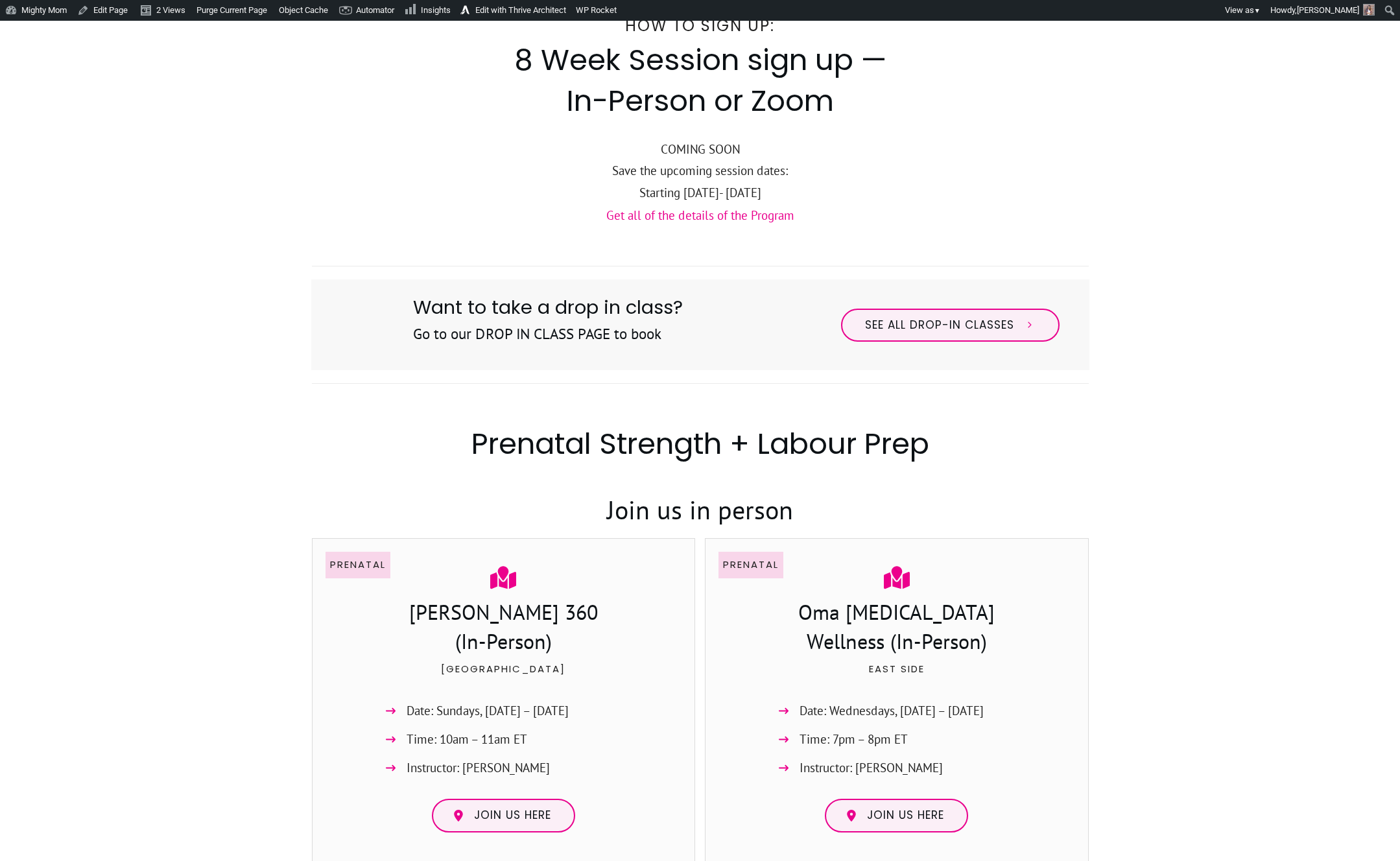
scroll to position [529, 0]
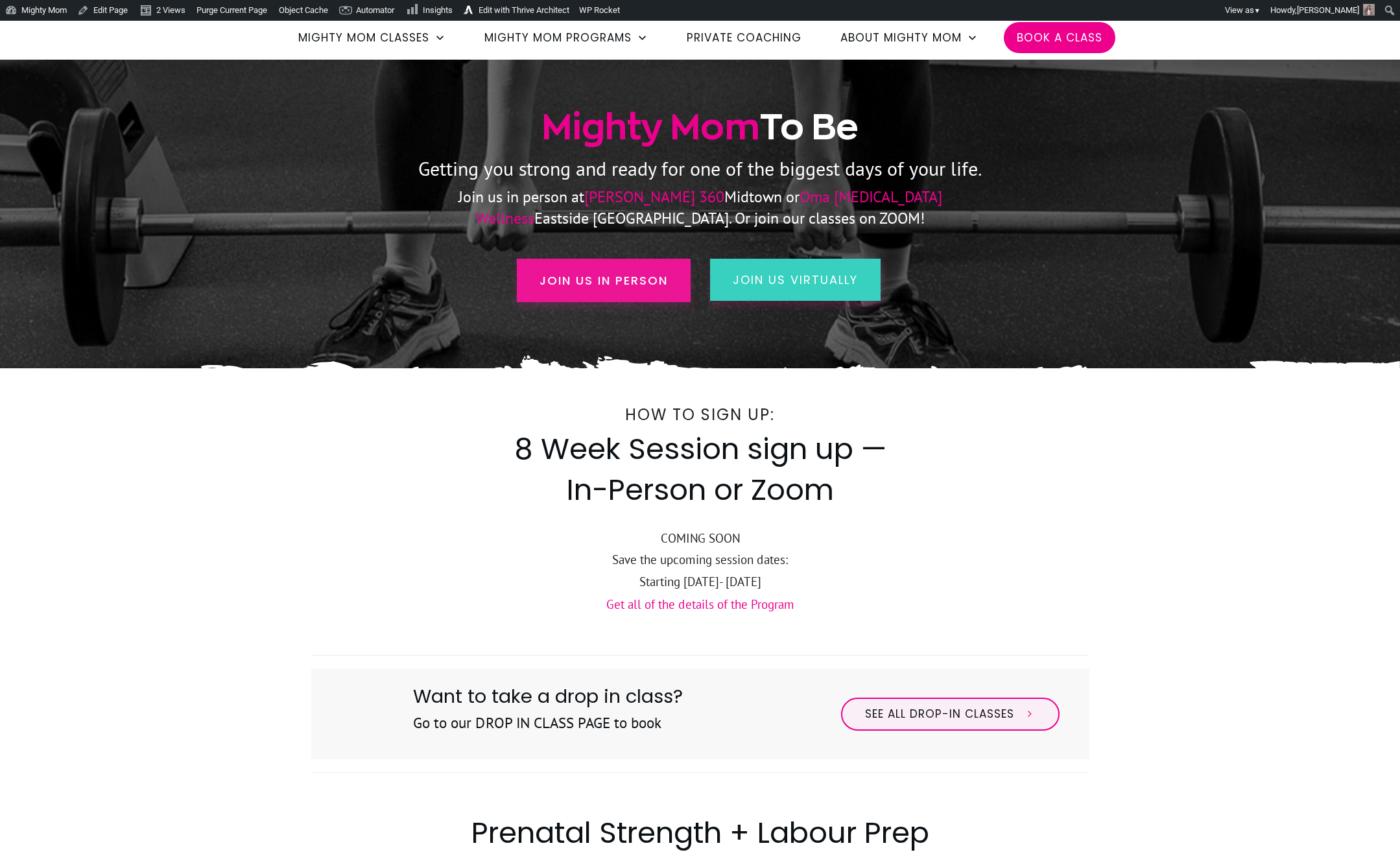
click at [633, 285] on span "Join us in person" at bounding box center [603, 280] width 128 height 17
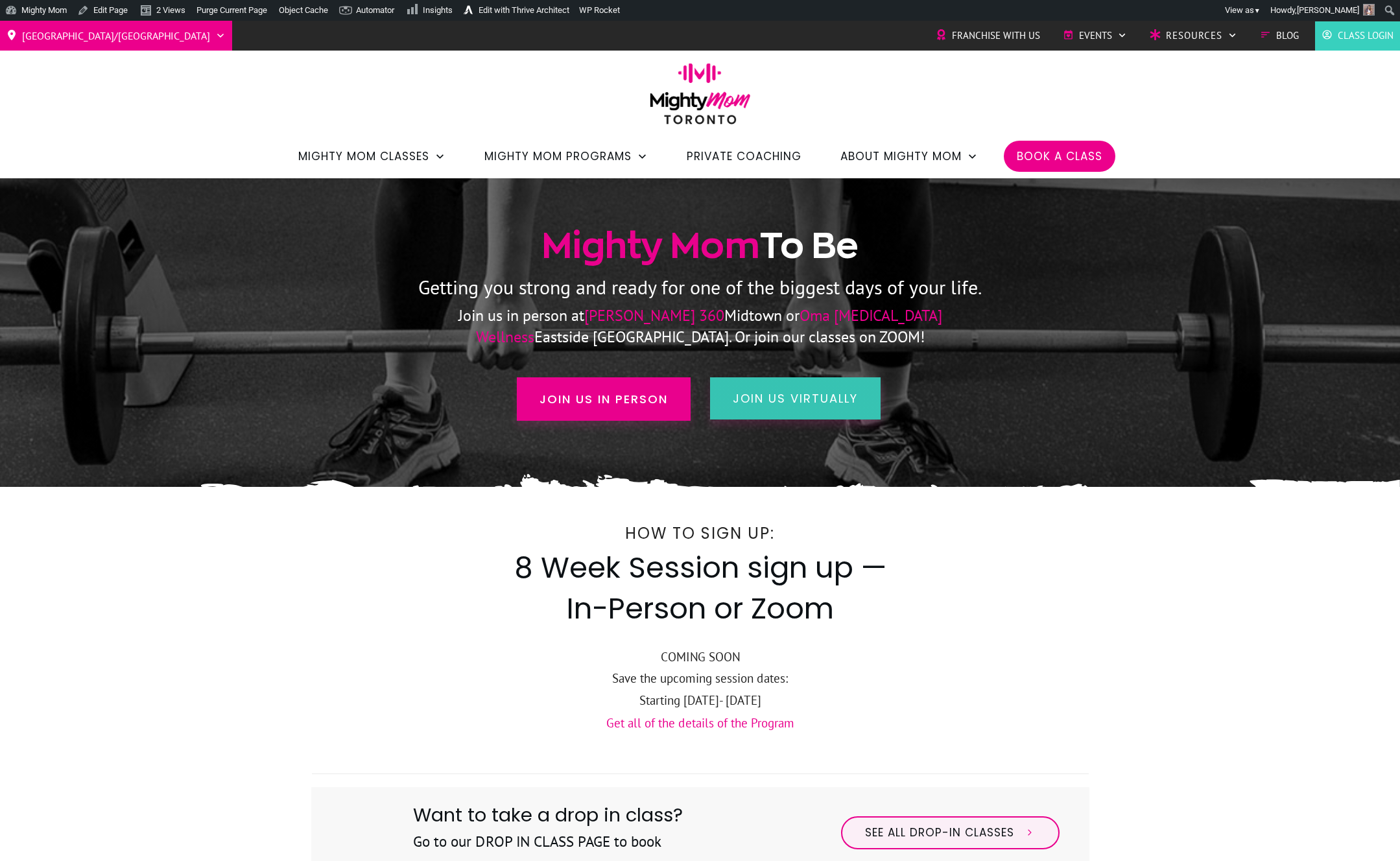
click at [828, 411] on link "join us virtually" at bounding box center [795, 398] width 171 height 42
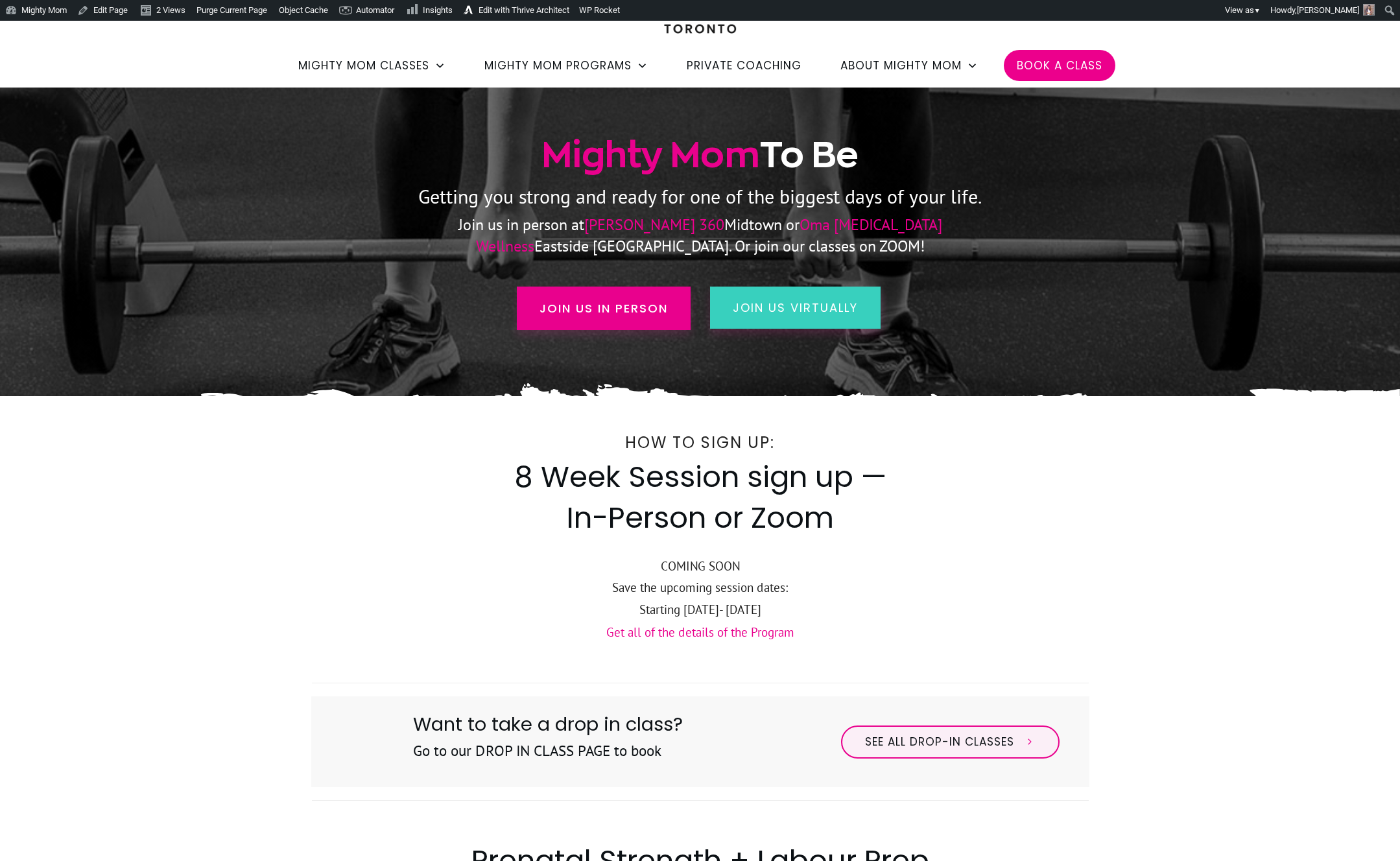
scroll to position [89, 0]
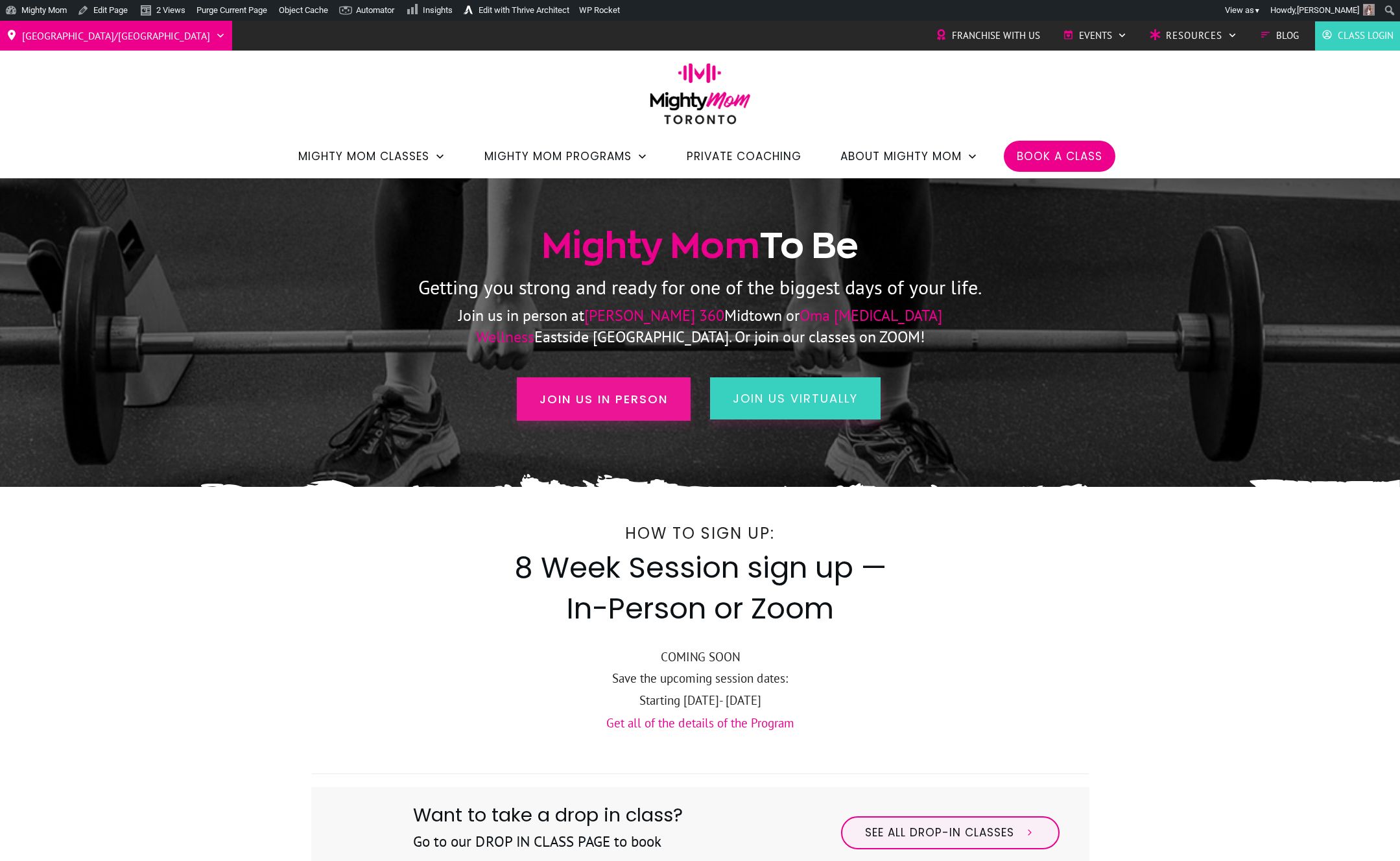
click at [568, 397] on span "Join us in person" at bounding box center [603, 399] width 128 height 17
click at [590, 400] on span "Join us in person" at bounding box center [603, 399] width 128 height 17
click at [868, 407] on link "join us virtually" at bounding box center [795, 398] width 171 height 42
click at [778, 401] on span "join us virtually" at bounding box center [795, 399] width 125 height 16
click at [599, 395] on span "Join us in person" at bounding box center [603, 399] width 128 height 17
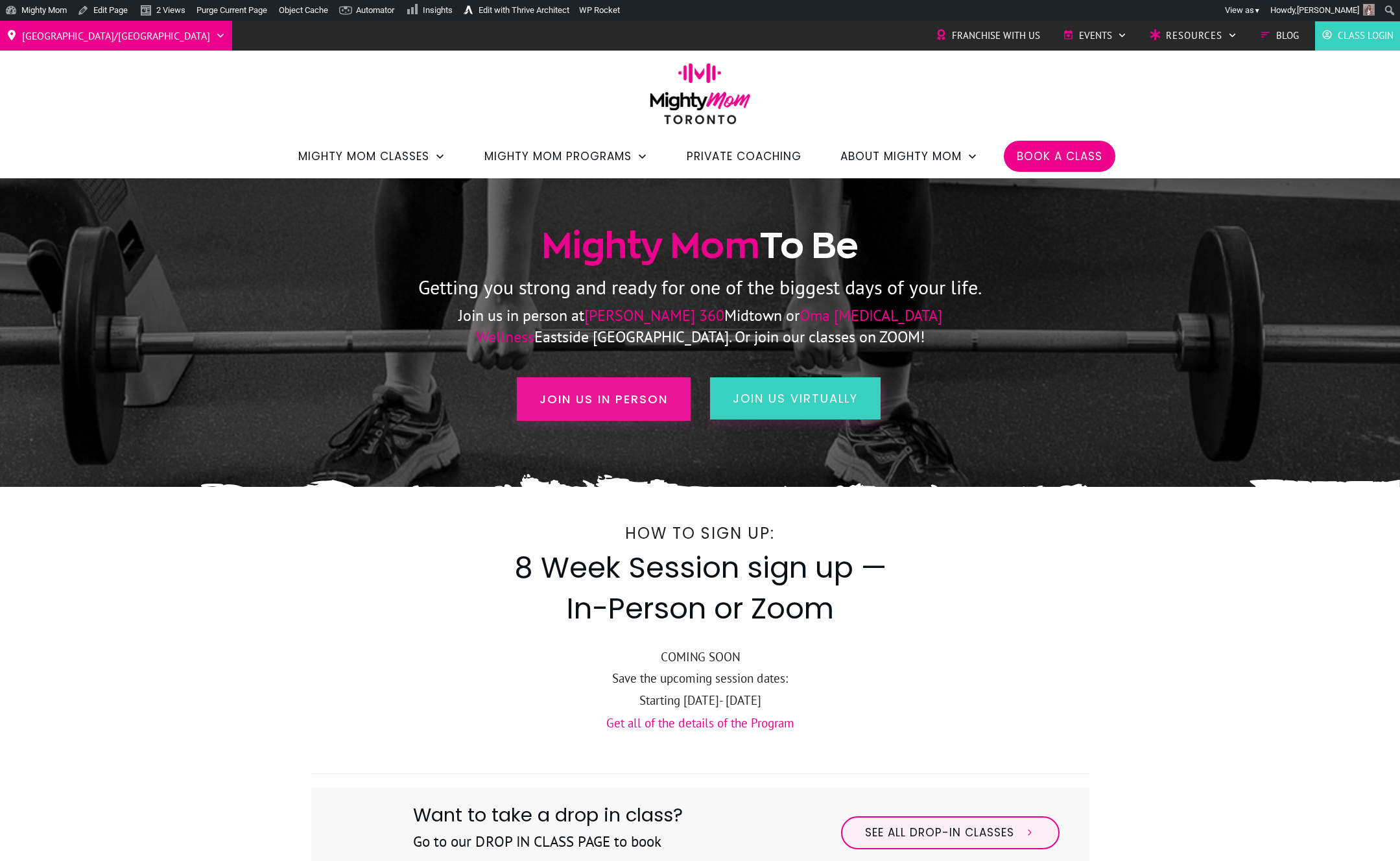
click at [653, 399] on span "Join us in person" at bounding box center [603, 399] width 128 height 17
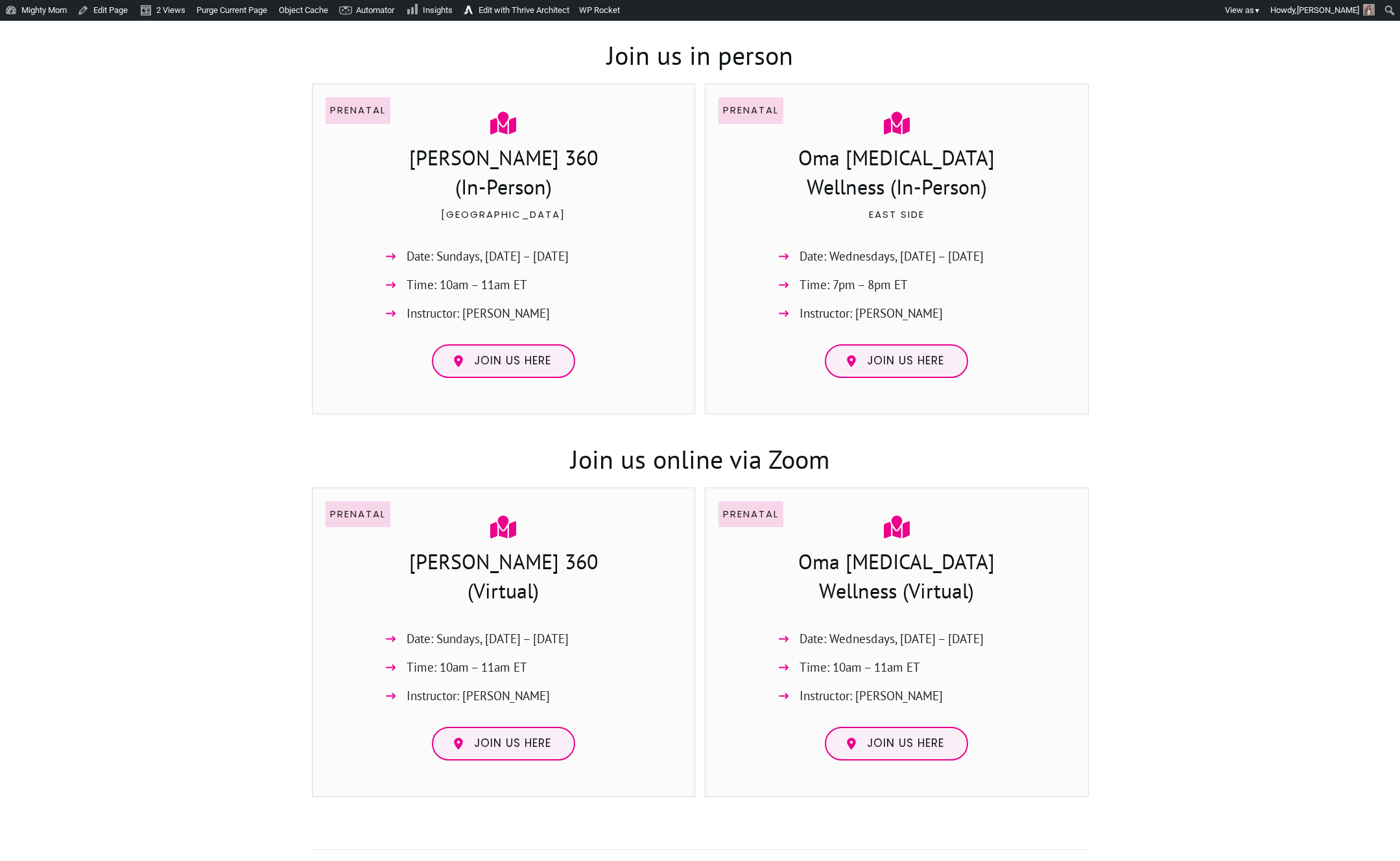
scroll to position [967, 0]
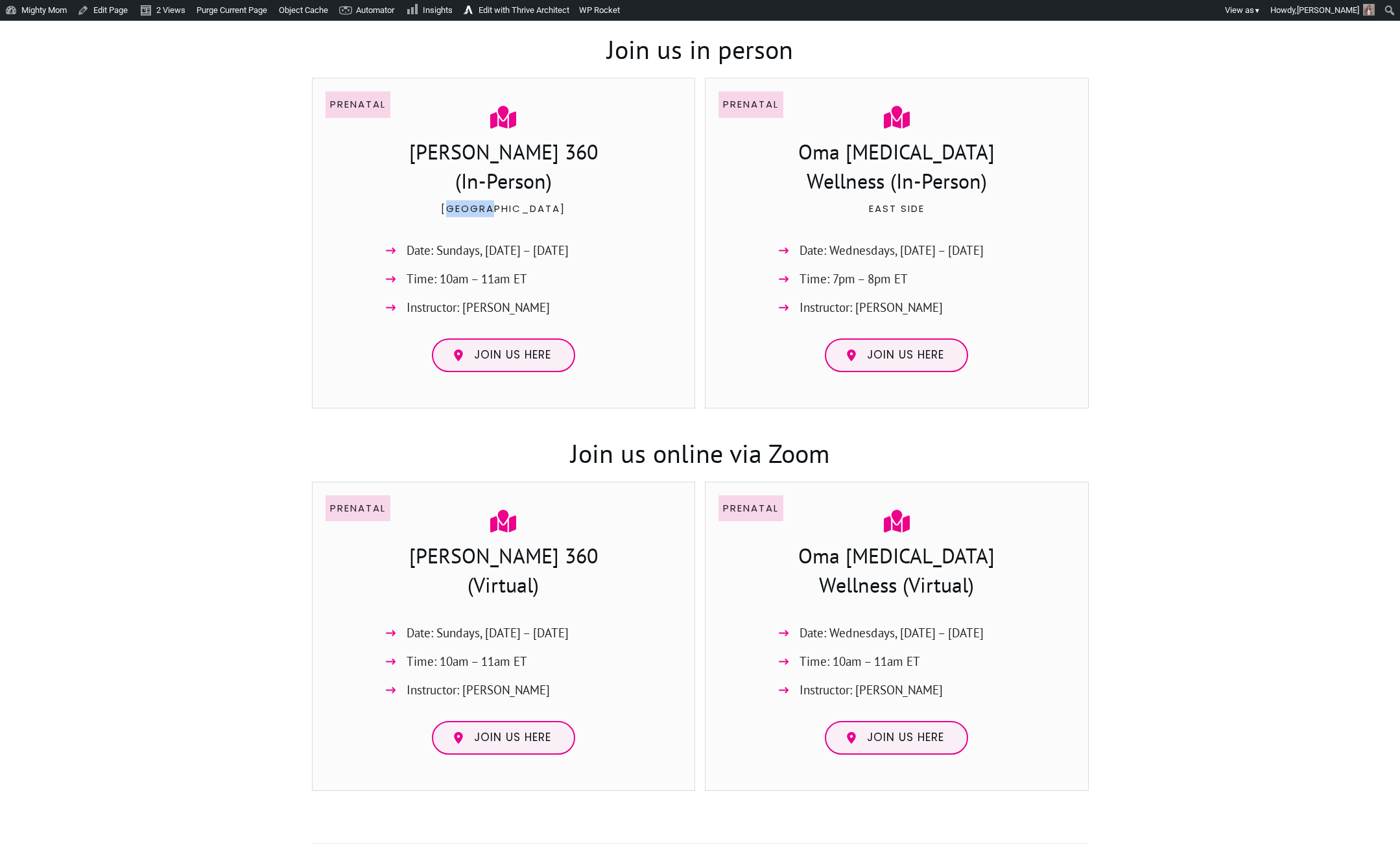
drag, startPoint x: 479, startPoint y: 211, endPoint x: 523, endPoint y: 209, distance: 44.0
click at [523, 209] on p "[GEOGRAPHIC_DATA]" at bounding box center [503, 216] width 355 height 33
drag, startPoint x: 800, startPoint y: 194, endPoint x: 879, endPoint y: 193, distance: 79.0
click at [879, 193] on h3 "Oma [MEDICAL_DATA] Wellness (In-Person)" at bounding box center [897, 168] width 258 height 62
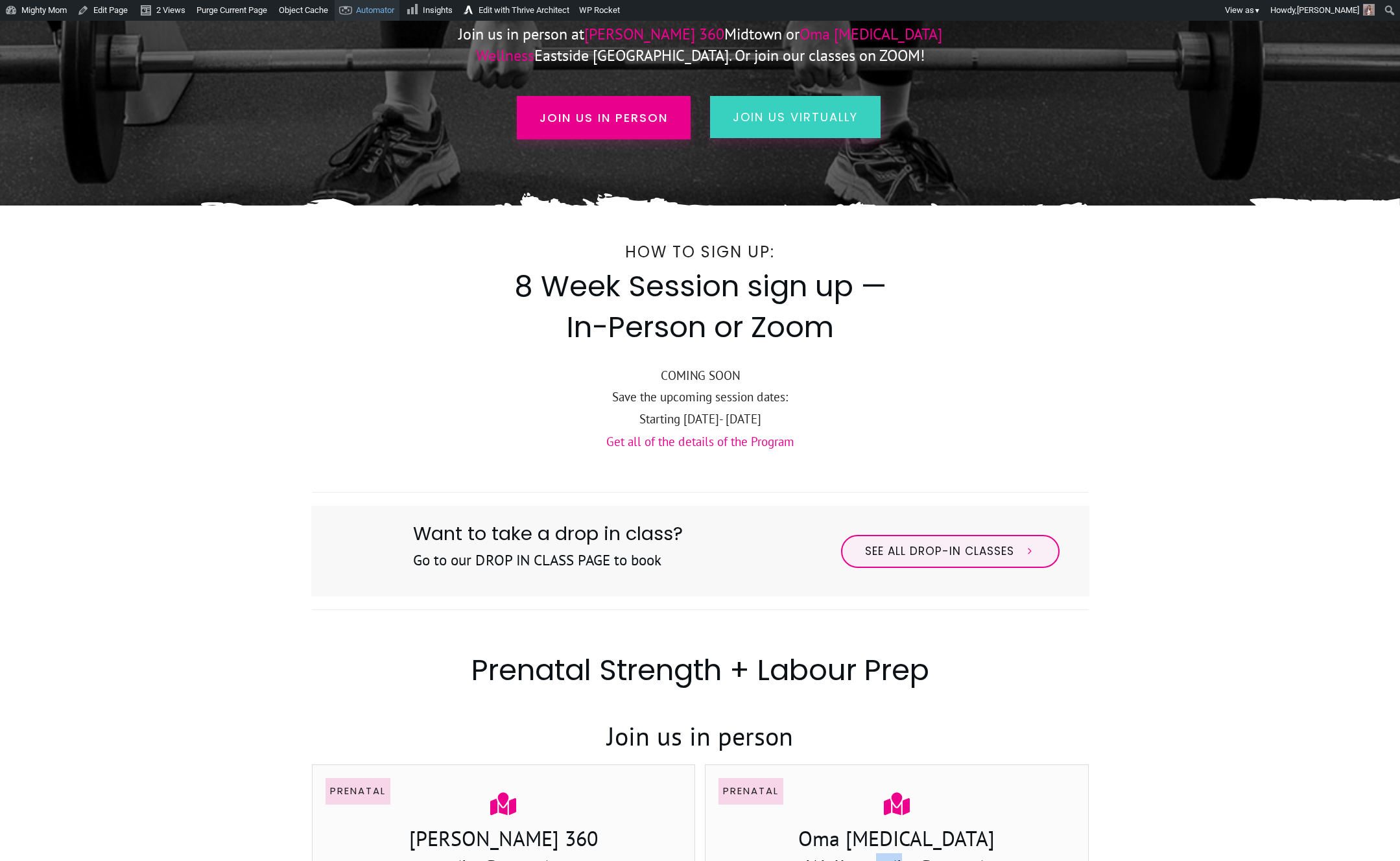
scroll to position [175, 0]
